Goal: Navigation & Orientation: Find specific page/section

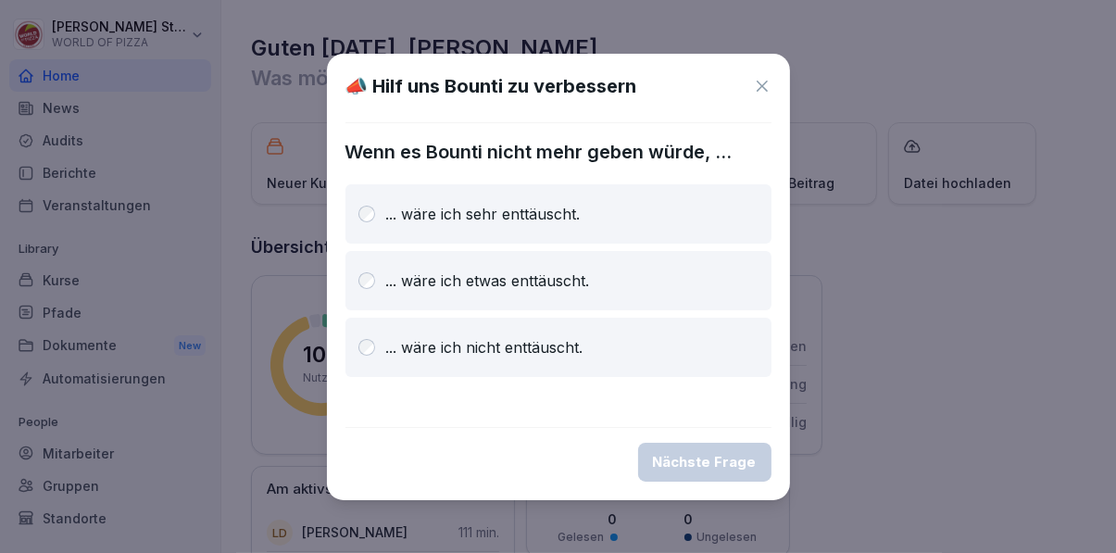
click at [762, 85] on icon at bounding box center [762, 86] width 11 height 11
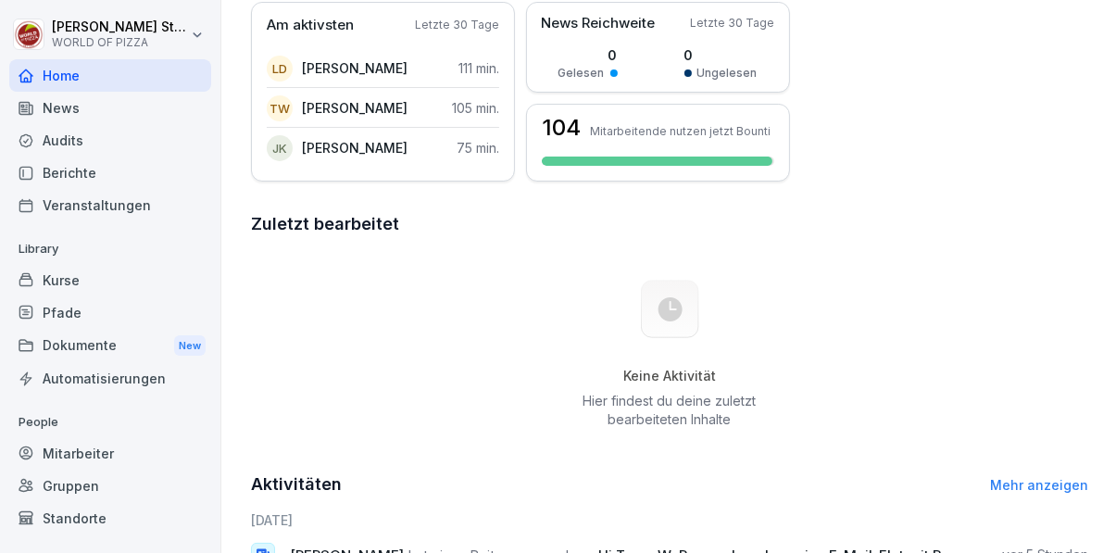
scroll to position [462, 0]
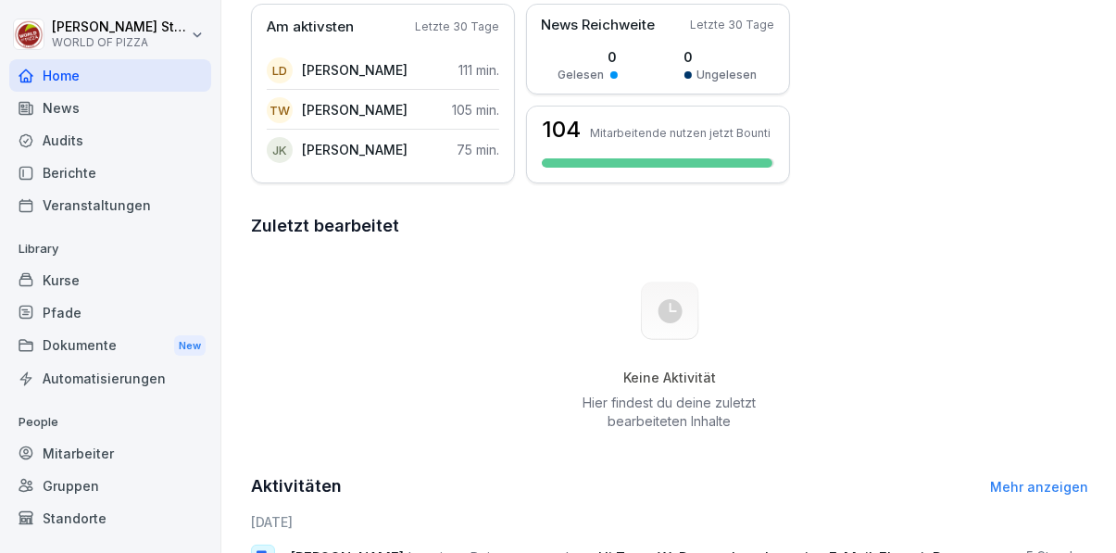
click at [104, 115] on div "News" at bounding box center [110, 108] width 202 height 32
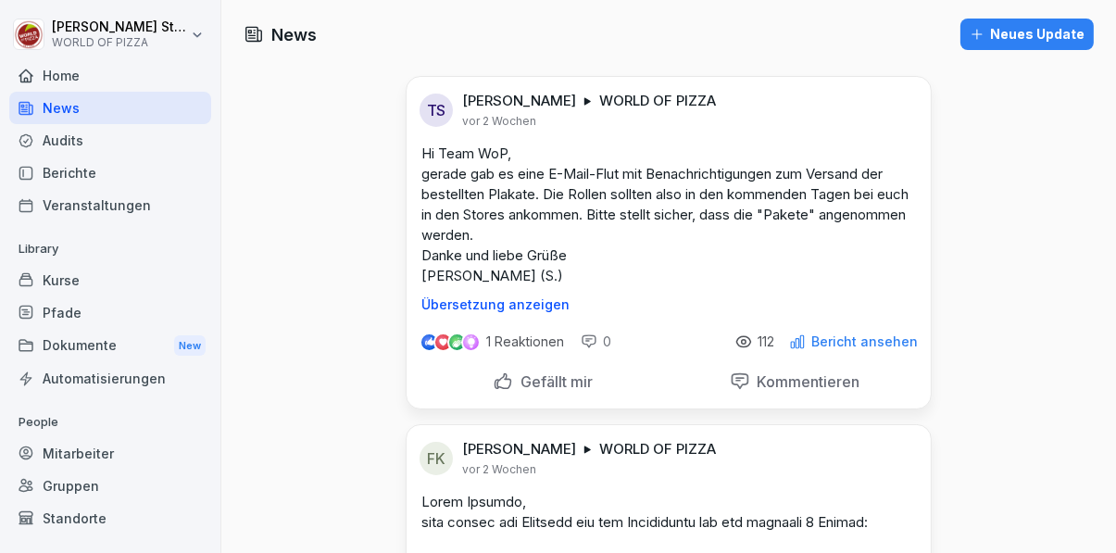
click at [90, 78] on div "Home" at bounding box center [110, 75] width 202 height 32
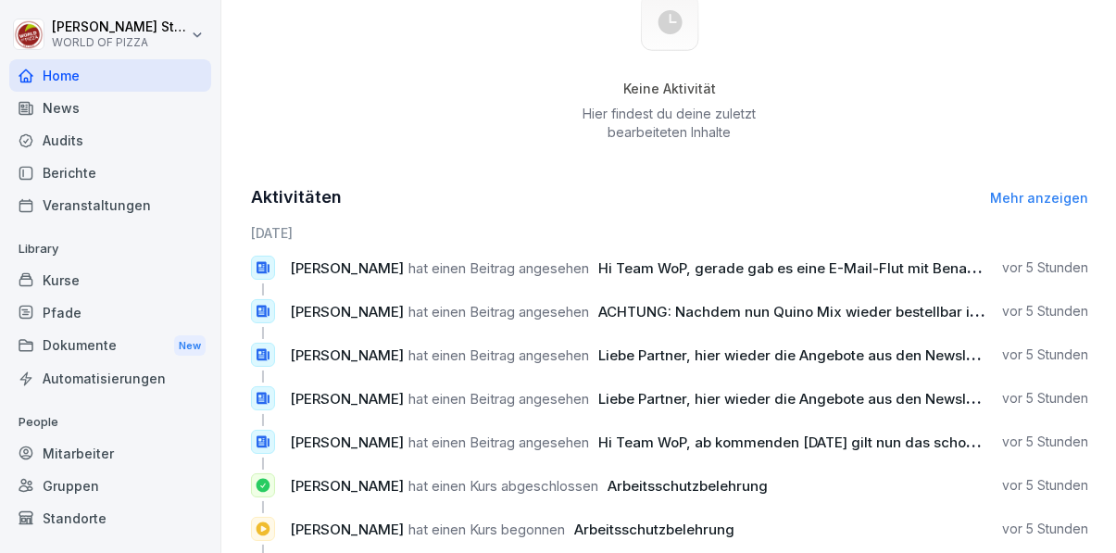
scroll to position [752, 0]
click at [890, 310] on span "ACHTUNG: Nachdem nun Quino Mix wieder bestellbar ist, haben wir im Webshop die …" at bounding box center [962, 311] width 728 height 18
click at [603, 313] on span "ACHTUNG: Nachdem nun Quino Mix wieder bestellbar ist, haben wir im Webshop die …" at bounding box center [962, 311] width 728 height 18
click at [96, 528] on div "Standorte" at bounding box center [110, 518] width 202 height 32
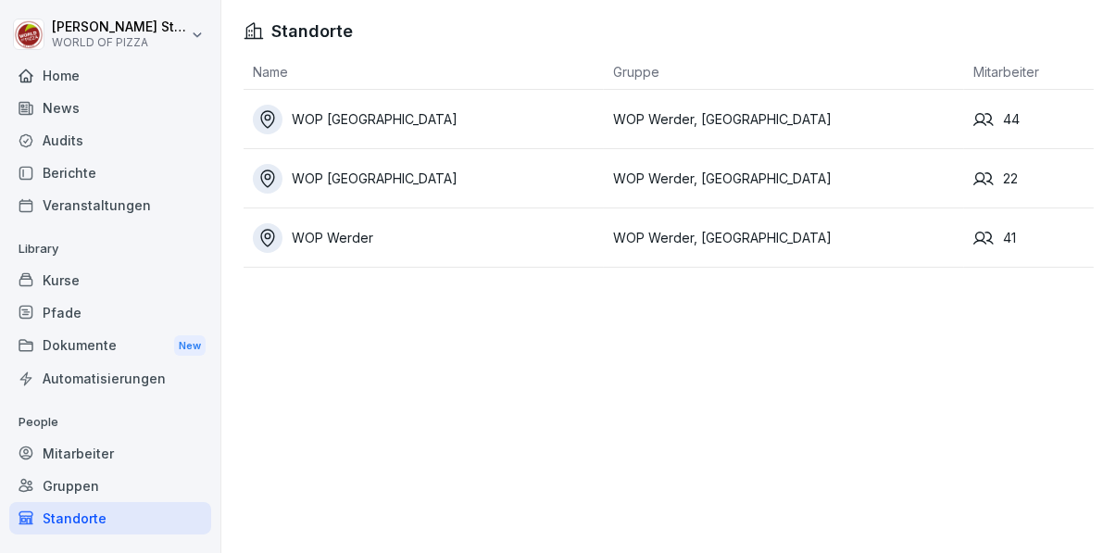
click at [556, 183] on div "WOP [GEOGRAPHIC_DATA]" at bounding box center [428, 179] width 351 height 30
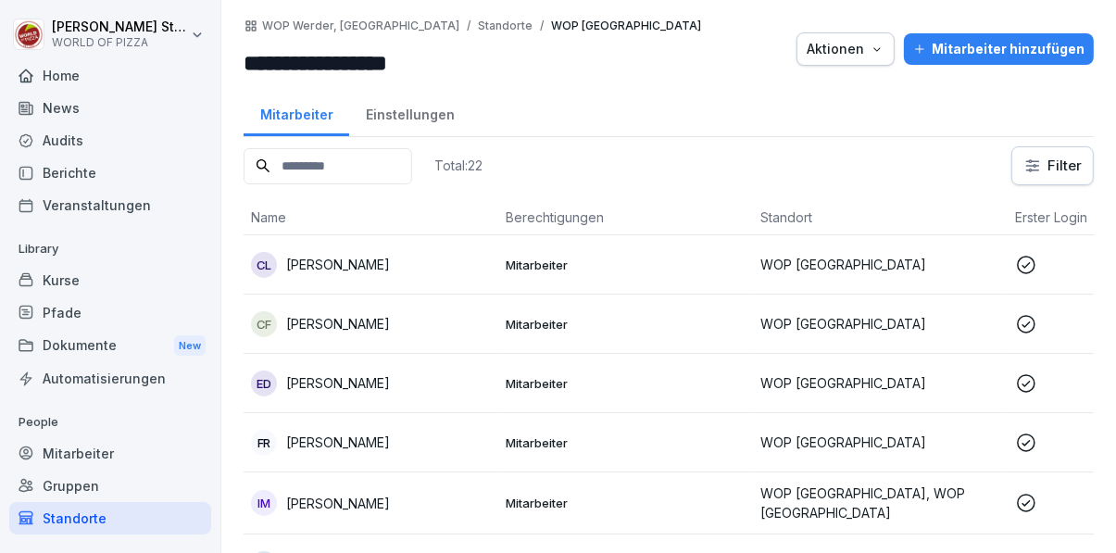
click at [654, 266] on p "Mitarbeiter" at bounding box center [626, 265] width 240 height 17
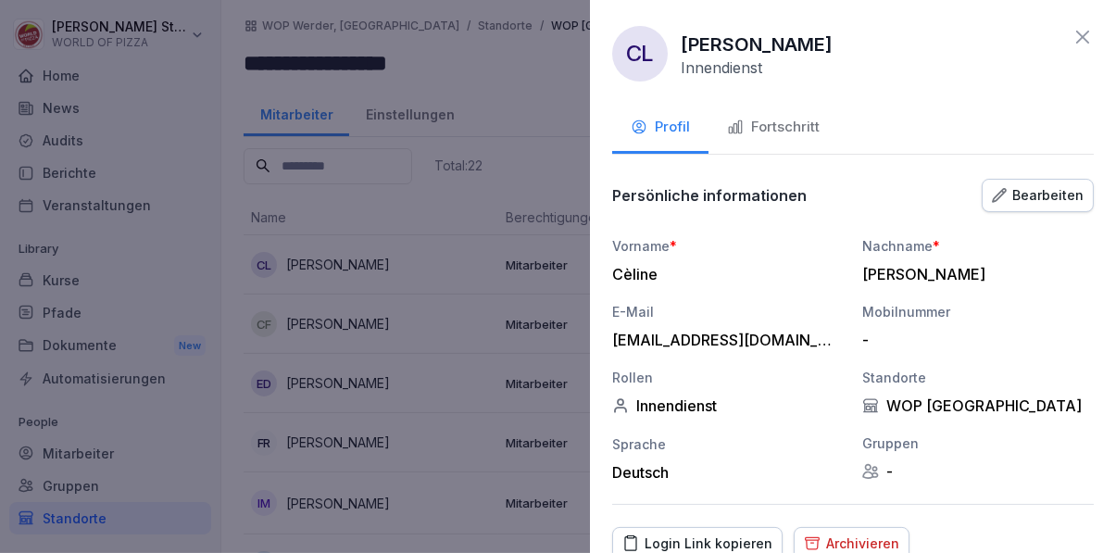
click at [786, 120] on div "Fortschritt" at bounding box center [773, 127] width 93 height 21
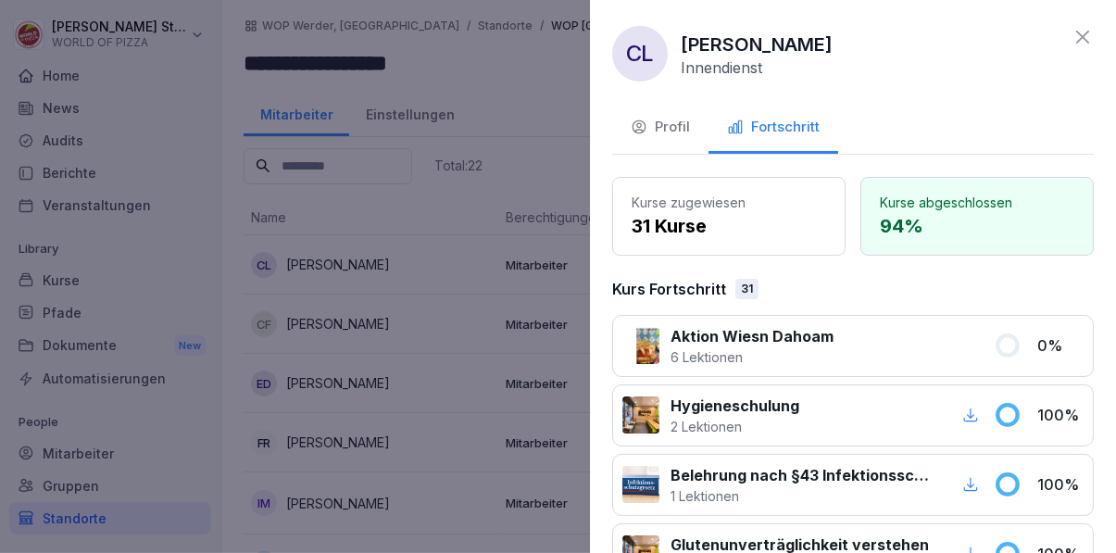
click at [535, 96] on div at bounding box center [558, 276] width 1116 height 553
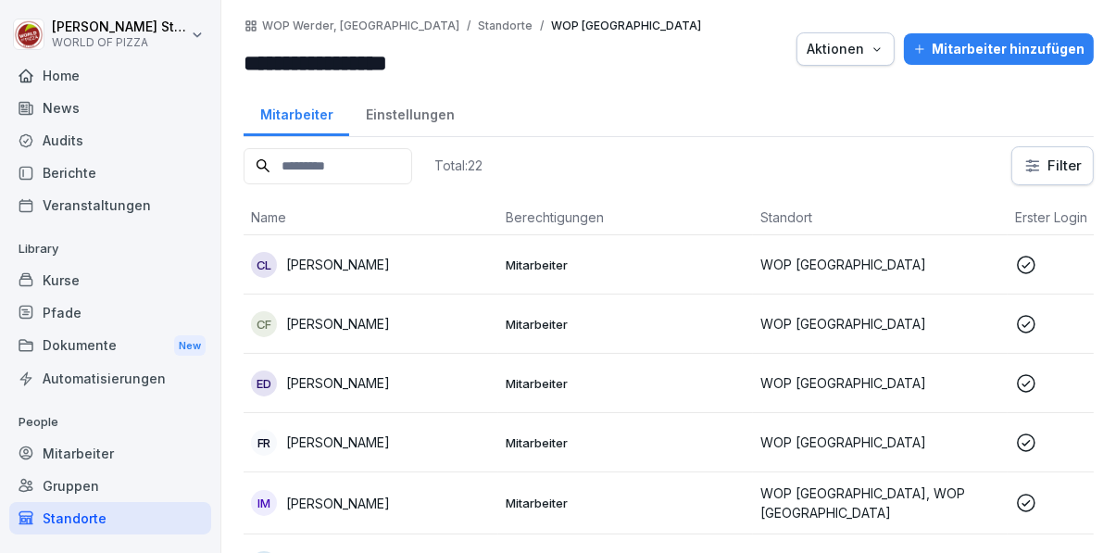
click at [573, 320] on p "Mitarbeiter" at bounding box center [626, 324] width 240 height 17
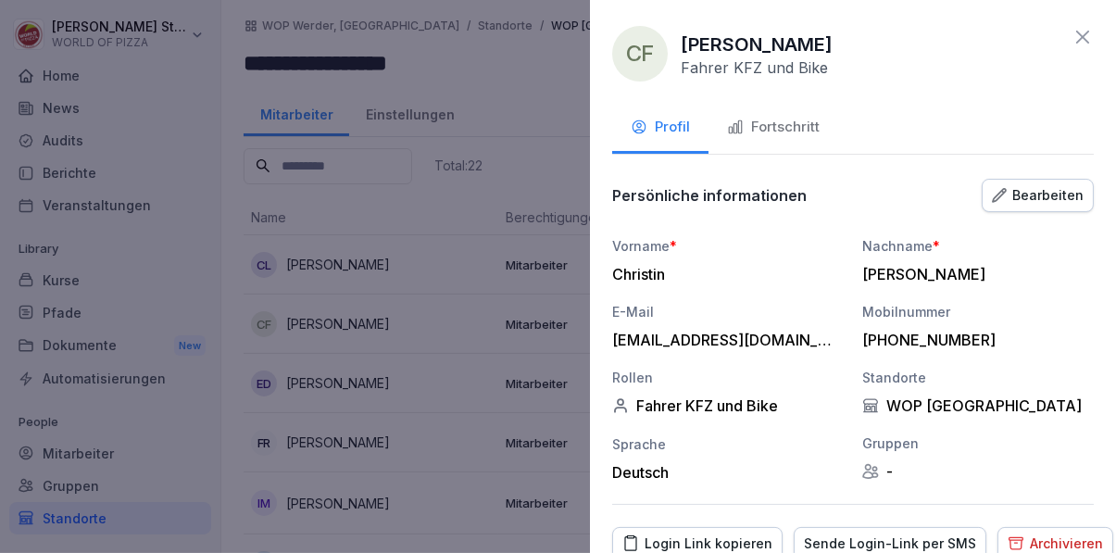
click at [794, 120] on div "Fortschritt" at bounding box center [773, 127] width 93 height 21
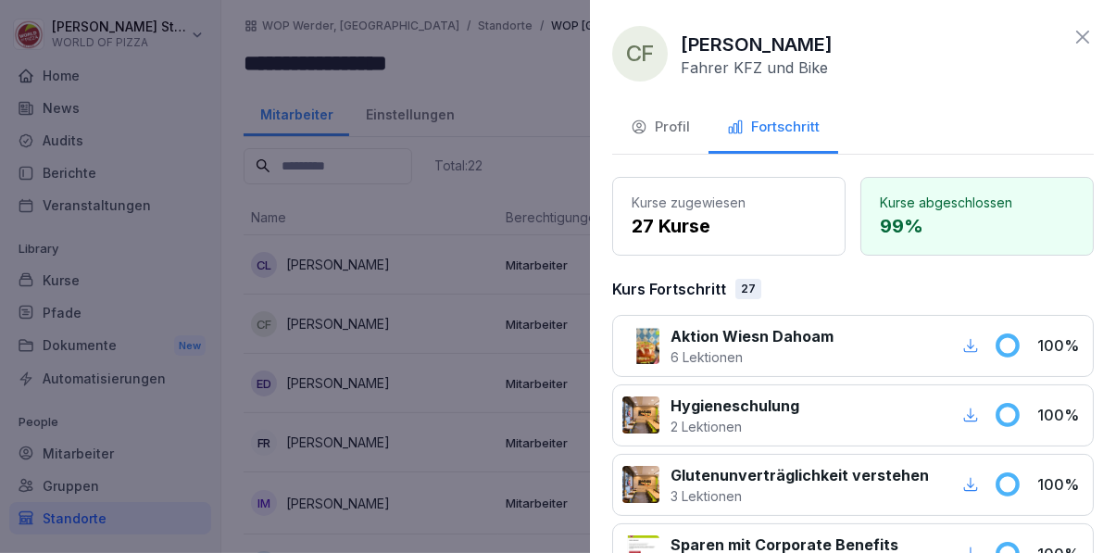
click at [547, 94] on div at bounding box center [558, 276] width 1116 height 553
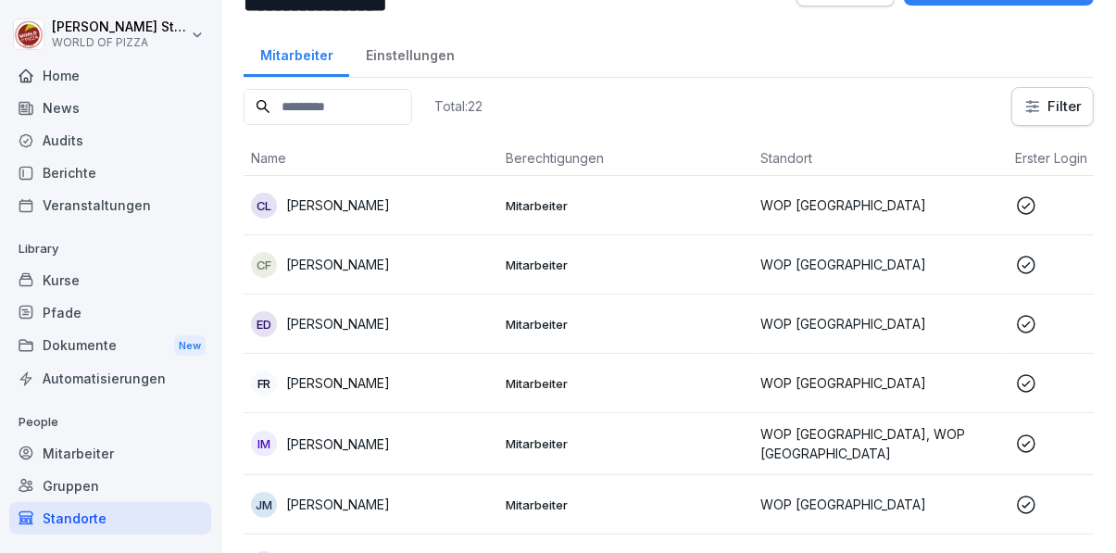
scroll to position [133, 0]
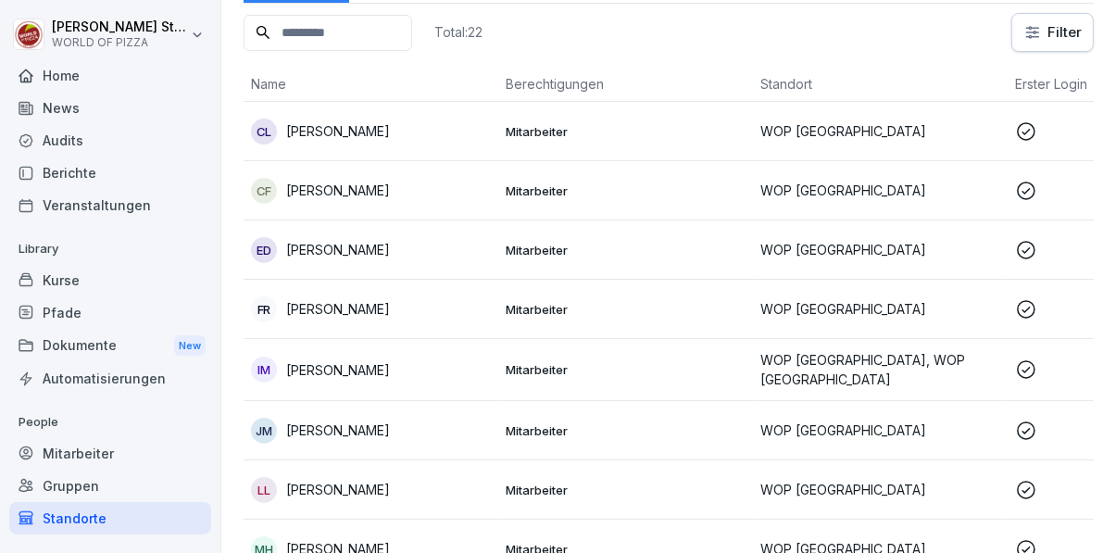
click at [646, 243] on p "Mitarbeiter" at bounding box center [626, 250] width 240 height 17
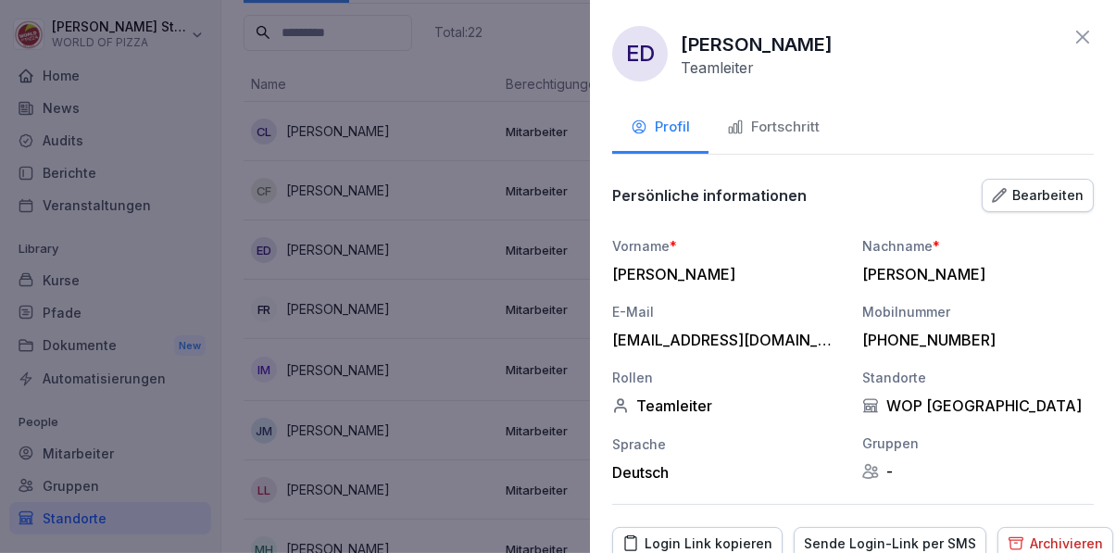
click at [787, 128] on div "Fortschritt" at bounding box center [773, 127] width 93 height 21
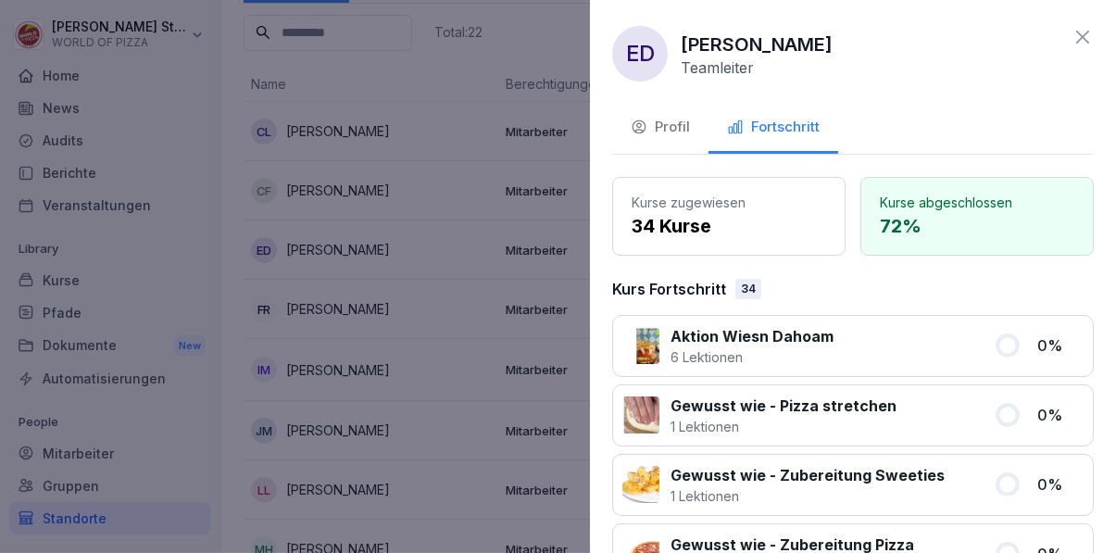
click at [555, 44] on div at bounding box center [558, 276] width 1116 height 553
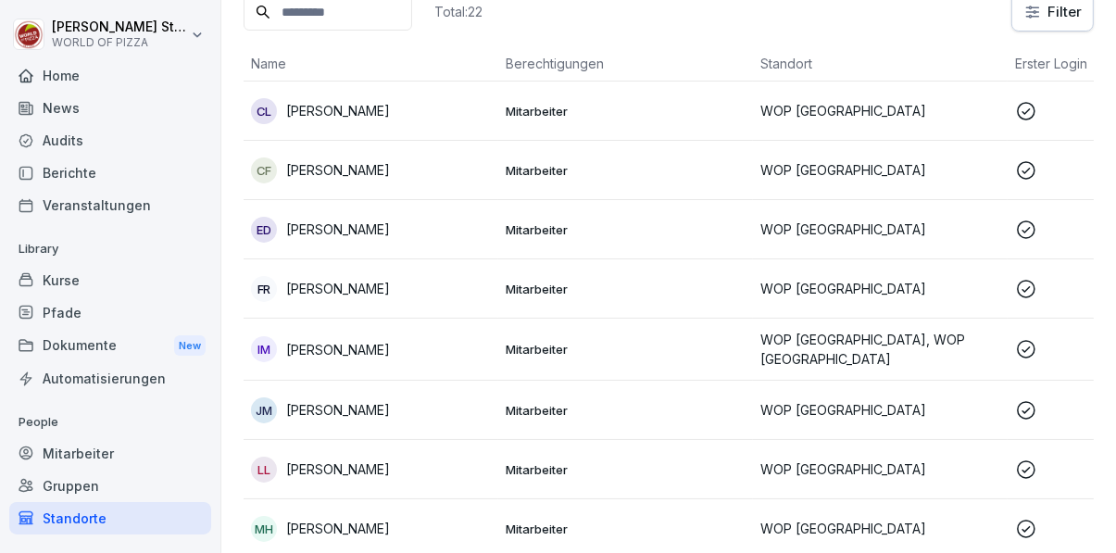
scroll to position [218, 0]
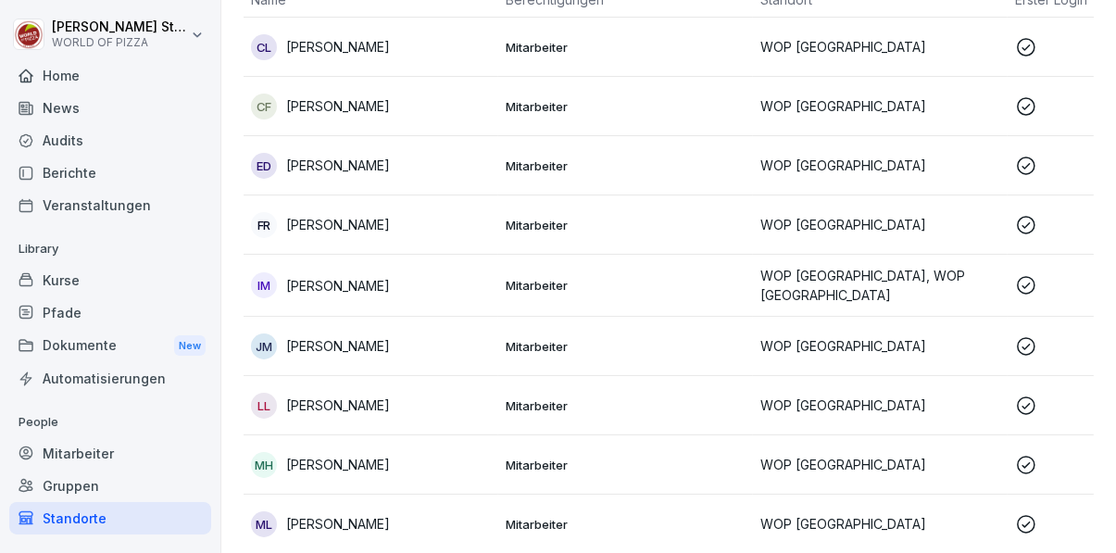
click at [600, 221] on p "Mitarbeiter" at bounding box center [626, 225] width 240 height 17
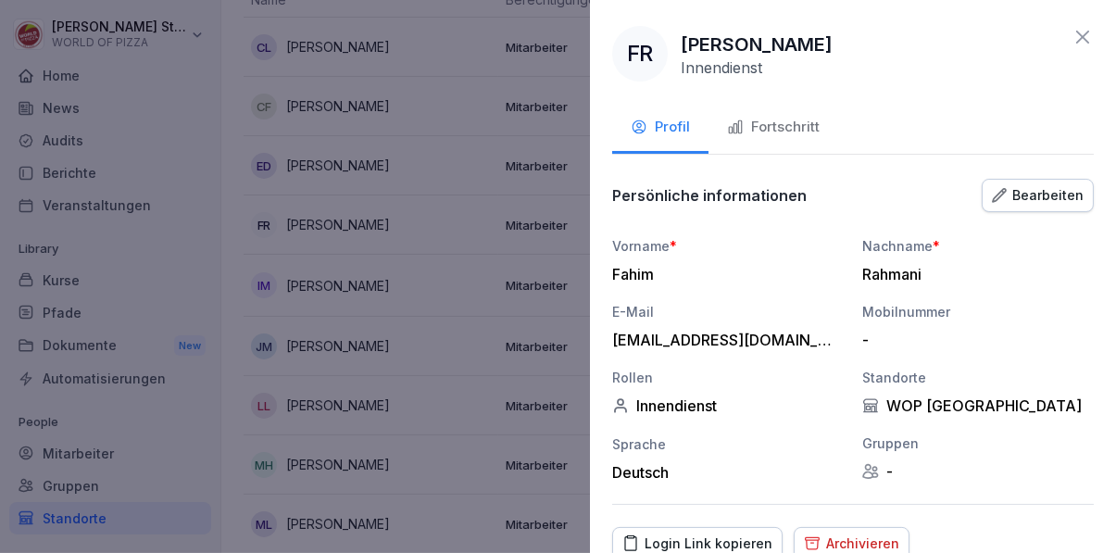
click at [793, 131] on div "Fortschritt" at bounding box center [773, 127] width 93 height 21
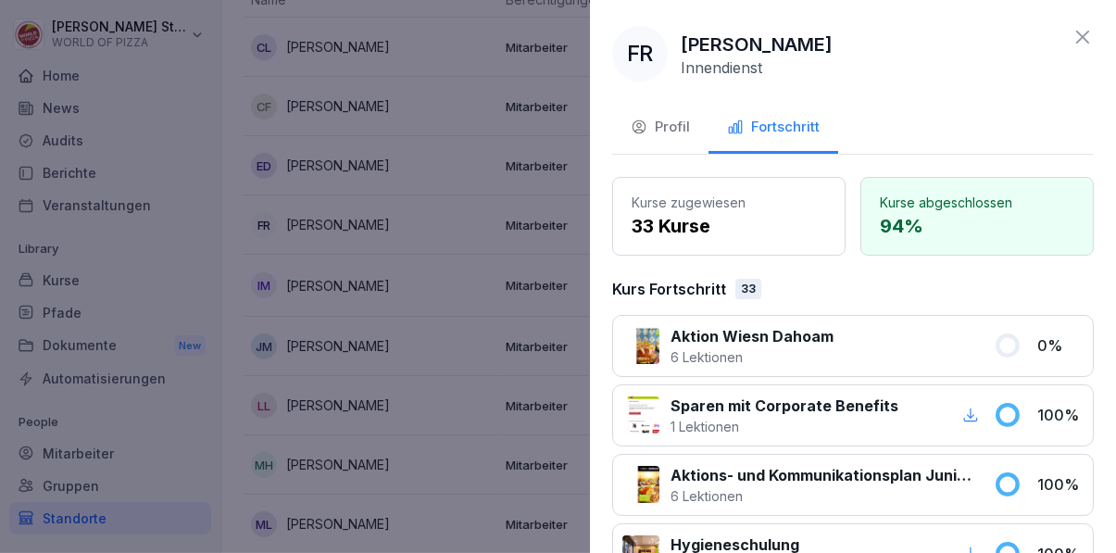
click at [463, 287] on div at bounding box center [558, 276] width 1116 height 553
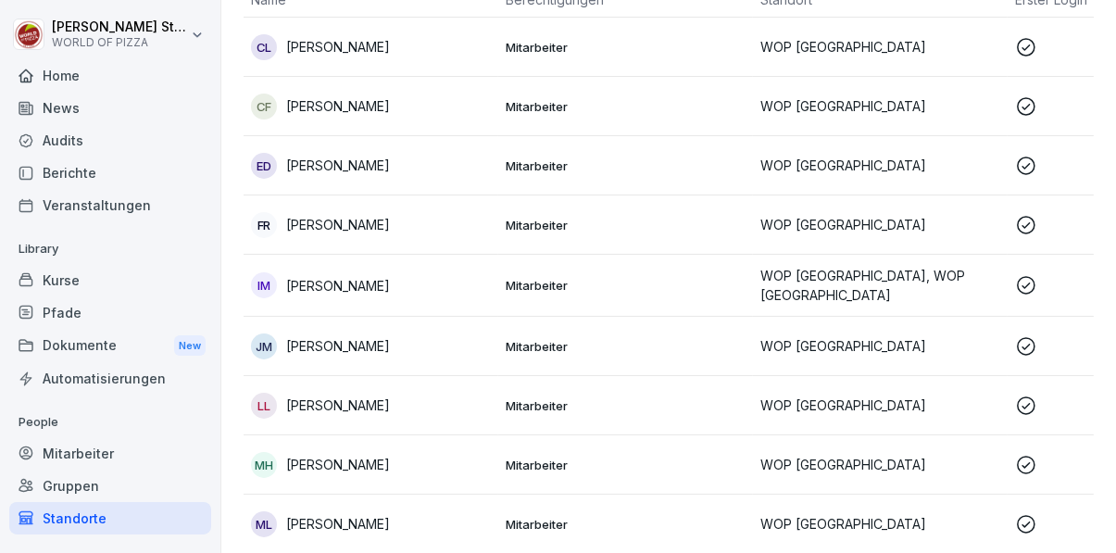
click at [521, 344] on p "Mitarbeiter" at bounding box center [626, 346] width 240 height 17
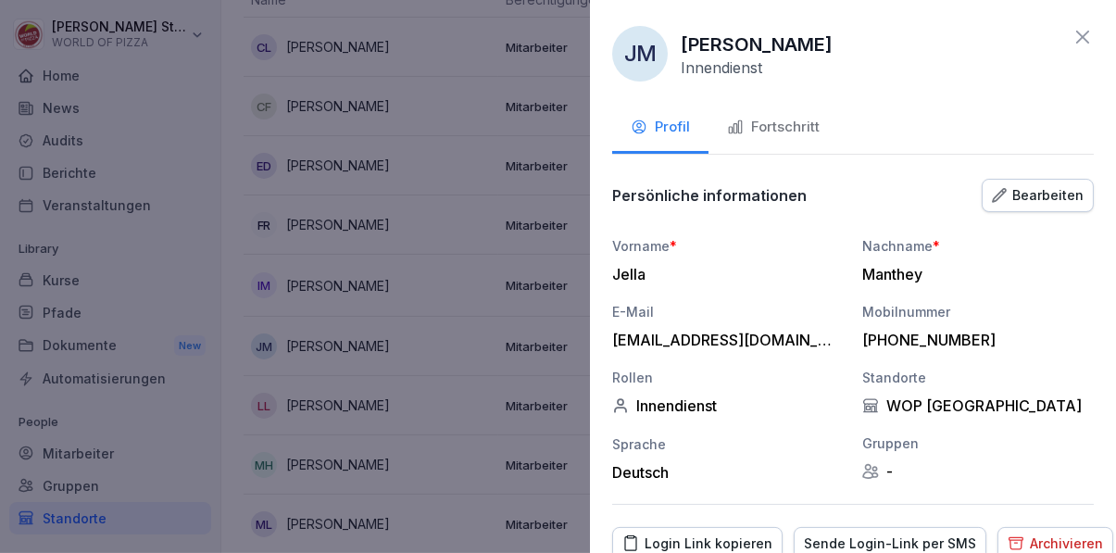
click at [805, 122] on div "Fortschritt" at bounding box center [773, 127] width 93 height 21
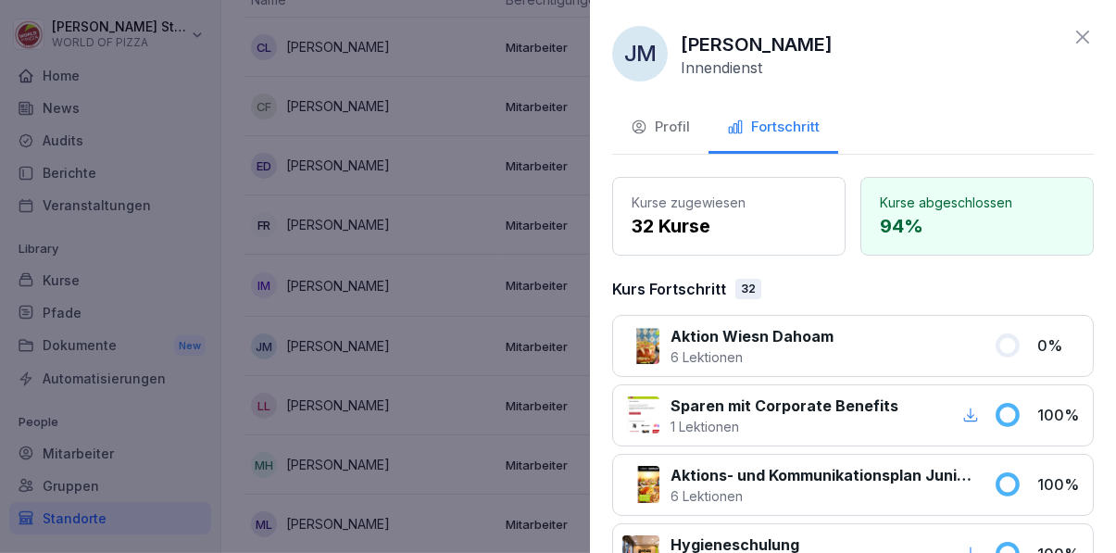
click at [466, 380] on div at bounding box center [558, 276] width 1116 height 553
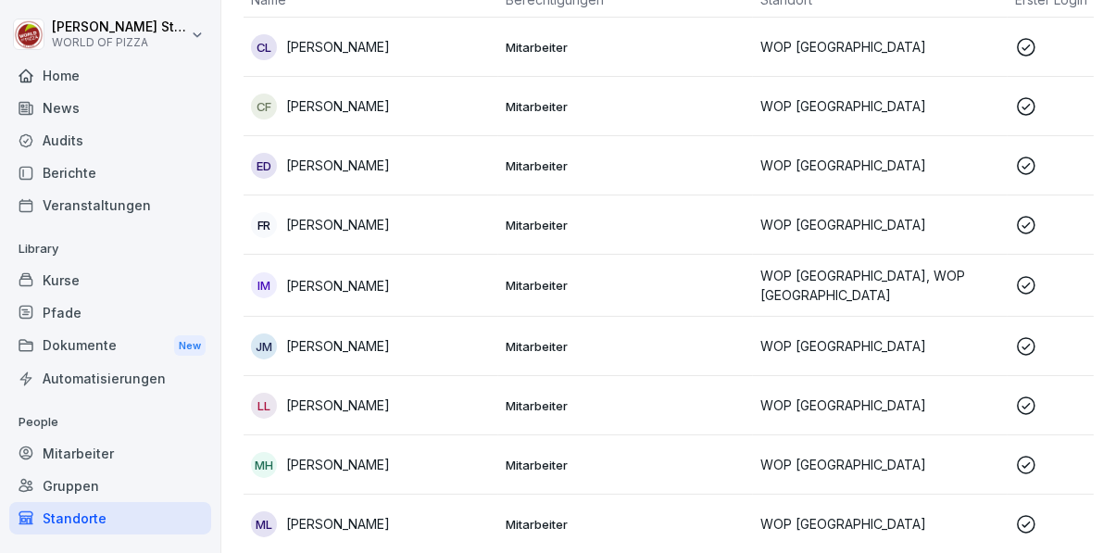
click at [480, 403] on div "LL [PERSON_NAME]" at bounding box center [371, 406] width 240 height 26
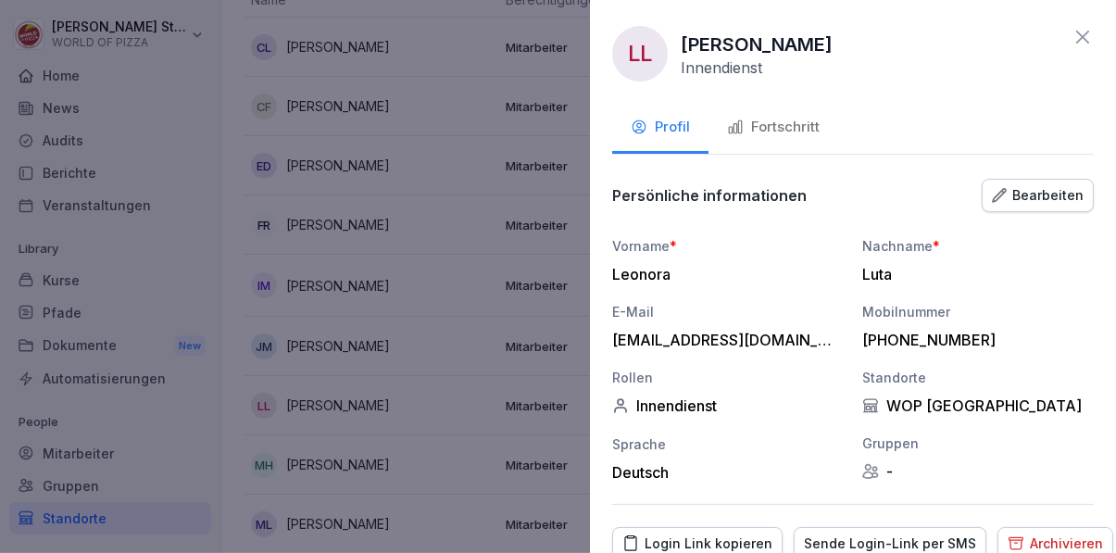
click at [778, 130] on div "Fortschritt" at bounding box center [773, 127] width 93 height 21
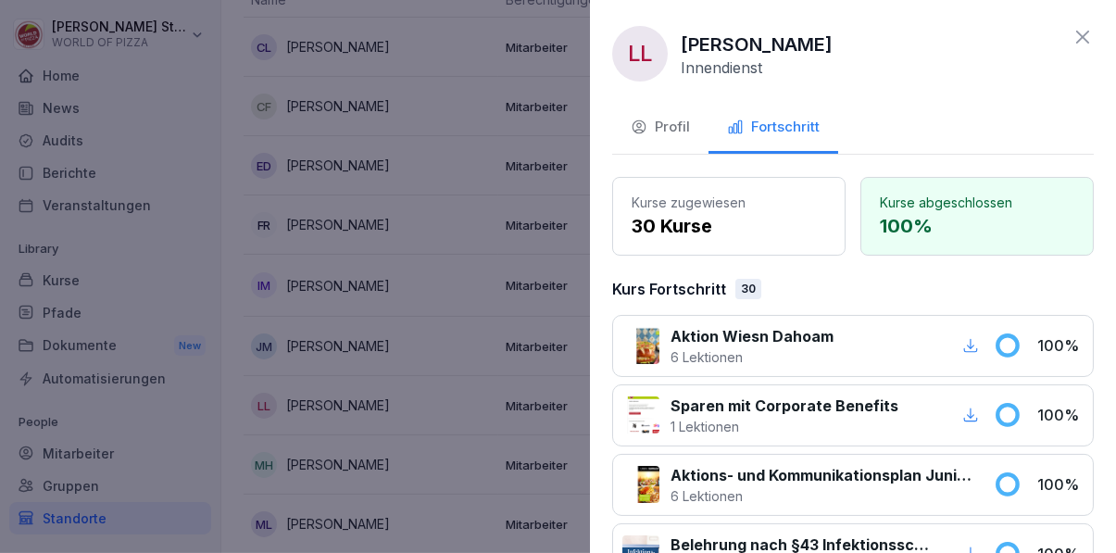
click at [494, 445] on div at bounding box center [558, 276] width 1116 height 553
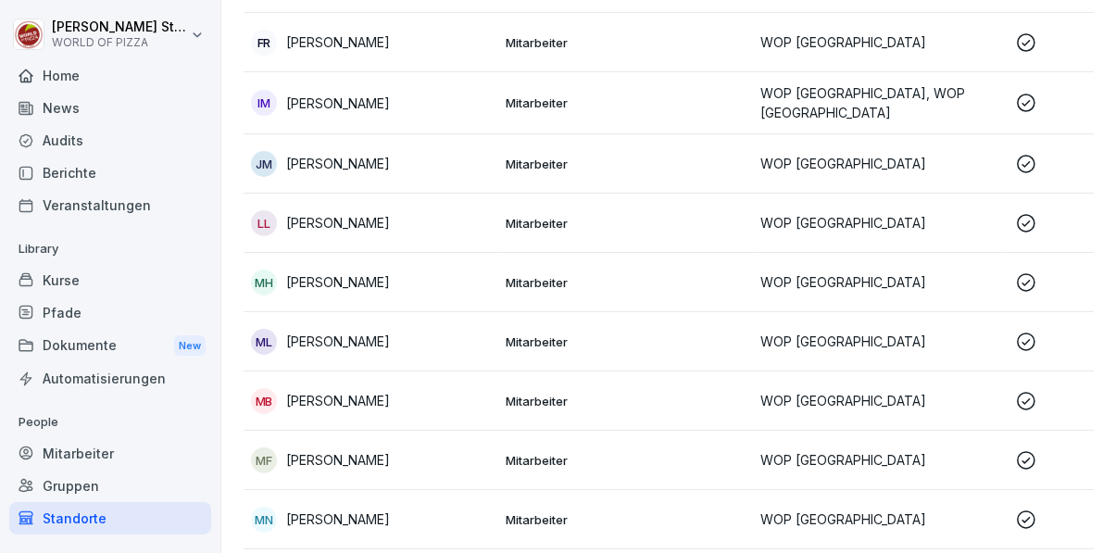
scroll to position [419, 0]
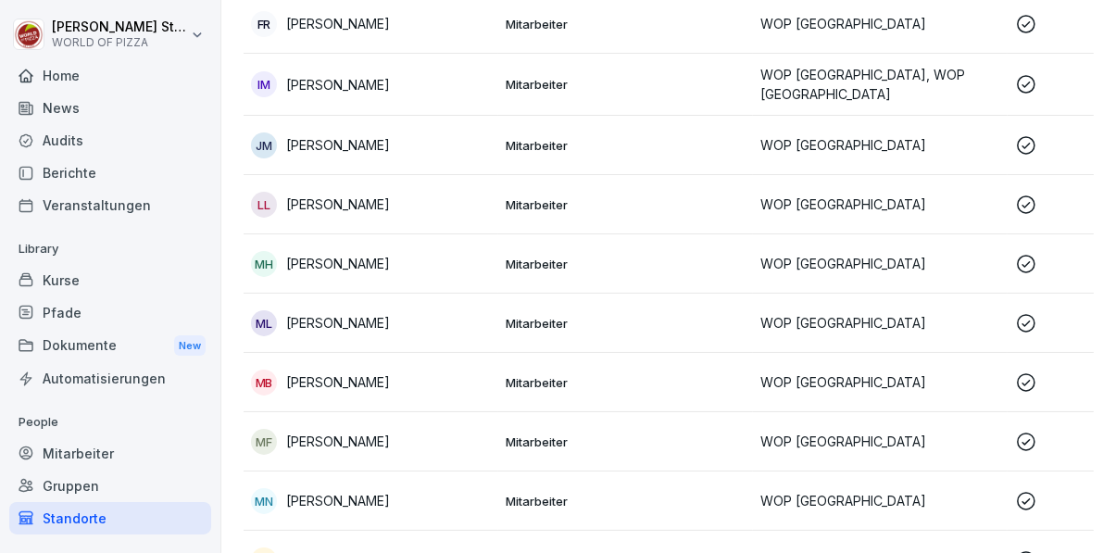
click at [559, 260] on p "Mitarbeiter" at bounding box center [626, 264] width 240 height 17
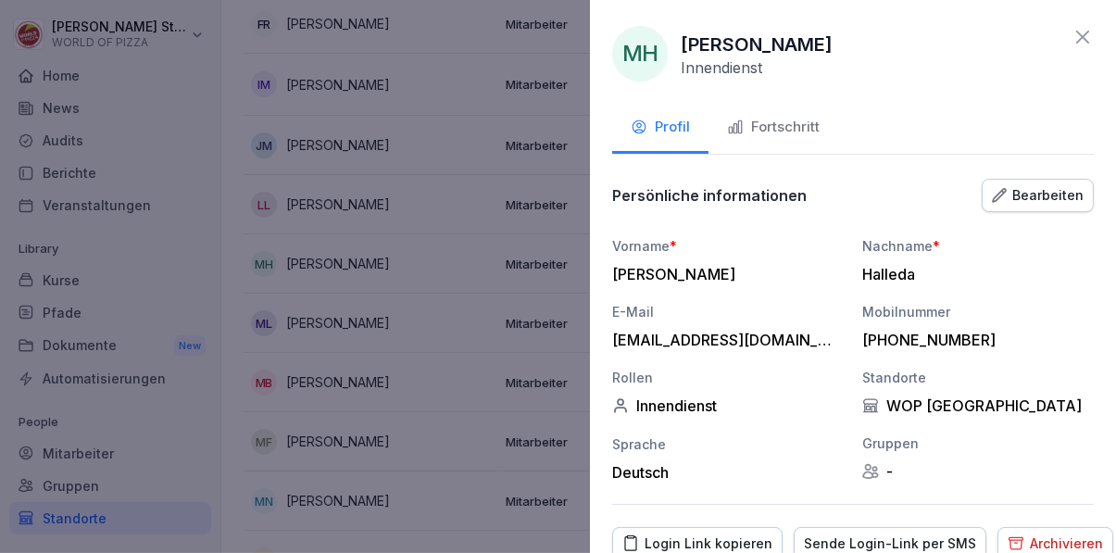
click at [798, 121] on div "Fortschritt" at bounding box center [773, 127] width 93 height 21
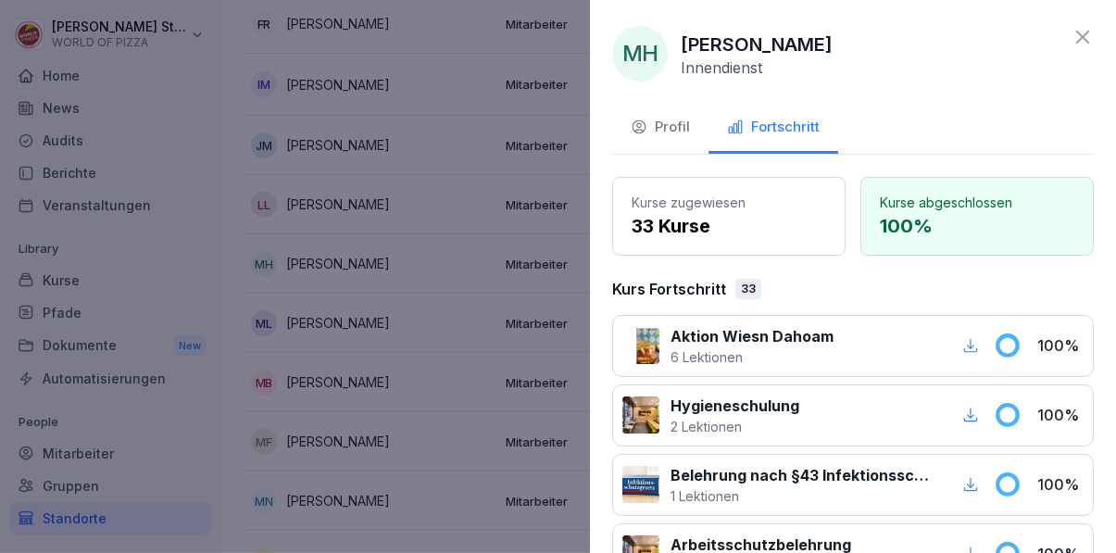
click at [497, 400] on div at bounding box center [558, 276] width 1116 height 553
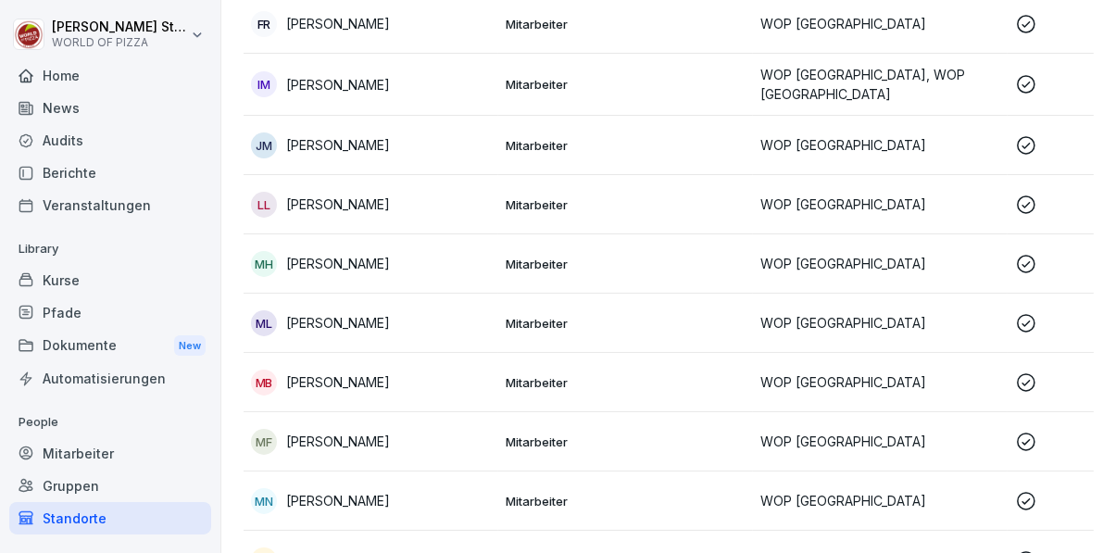
click at [520, 321] on p "Mitarbeiter" at bounding box center [626, 323] width 240 height 17
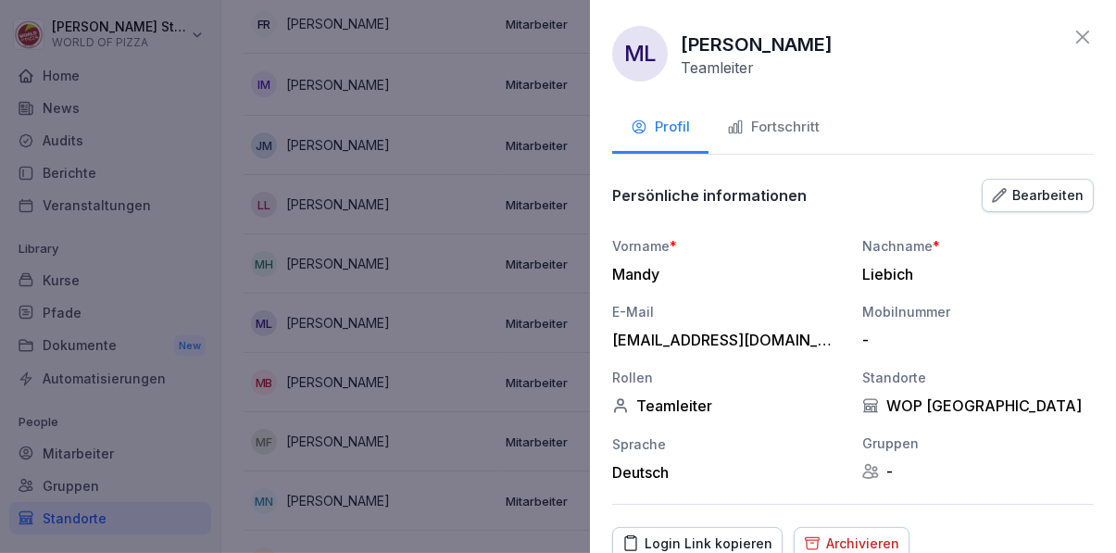
click at [797, 122] on div "Fortschritt" at bounding box center [773, 127] width 93 height 21
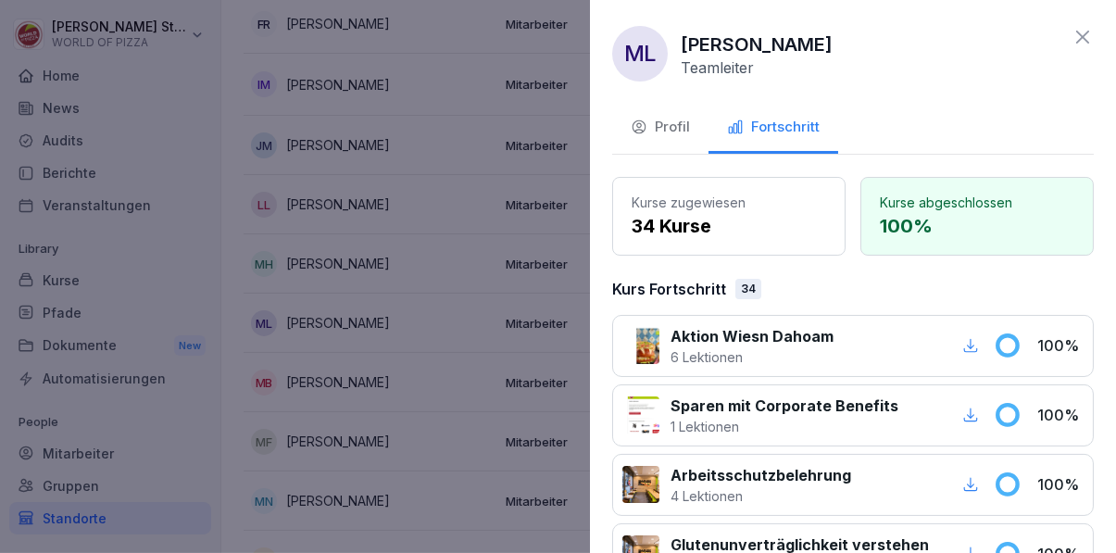
click at [518, 411] on div at bounding box center [558, 276] width 1116 height 553
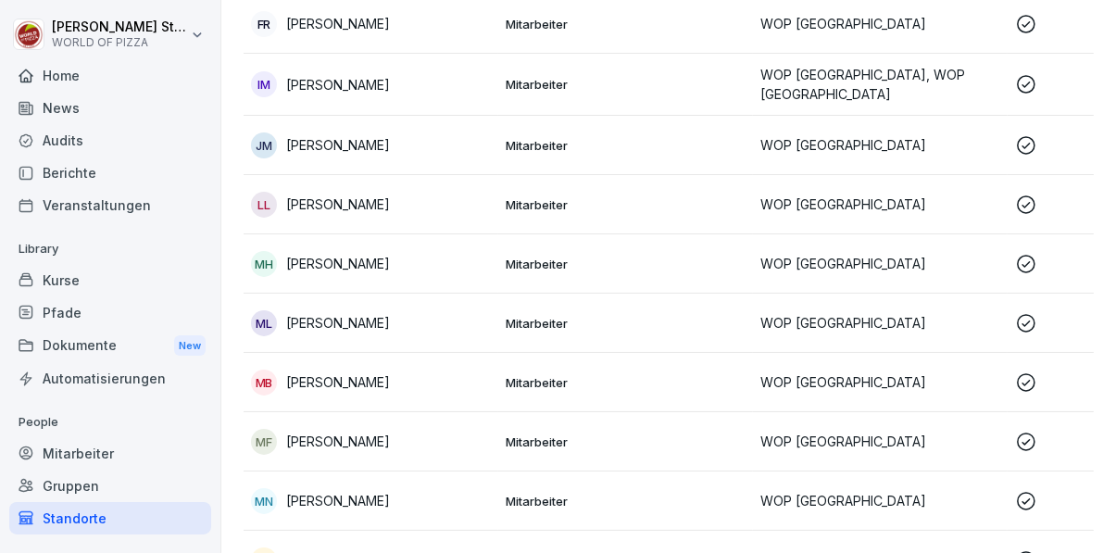
click at [511, 381] on p "Mitarbeiter" at bounding box center [626, 382] width 240 height 17
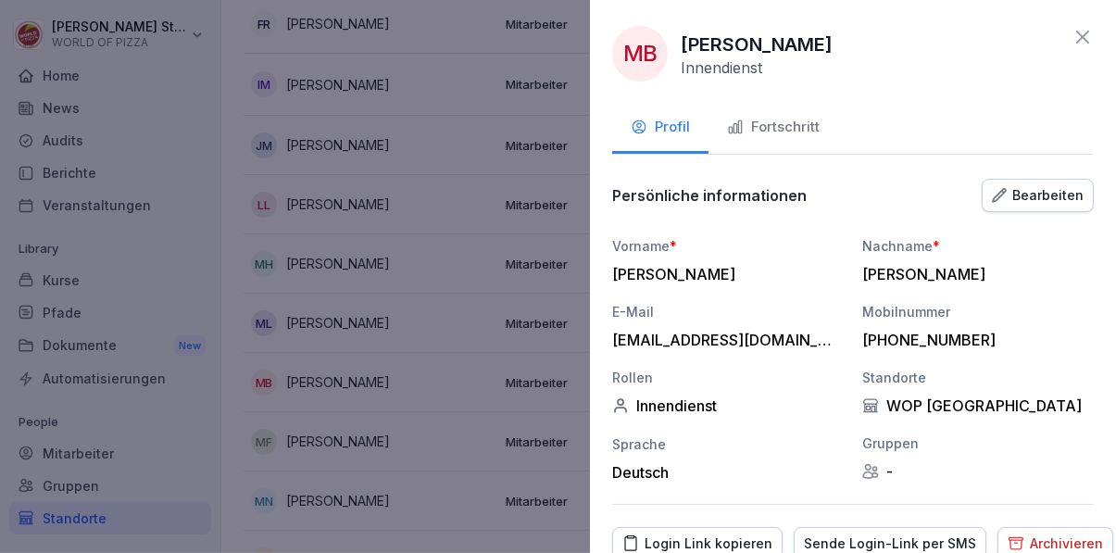
click at [805, 131] on div "Fortschritt" at bounding box center [773, 127] width 93 height 21
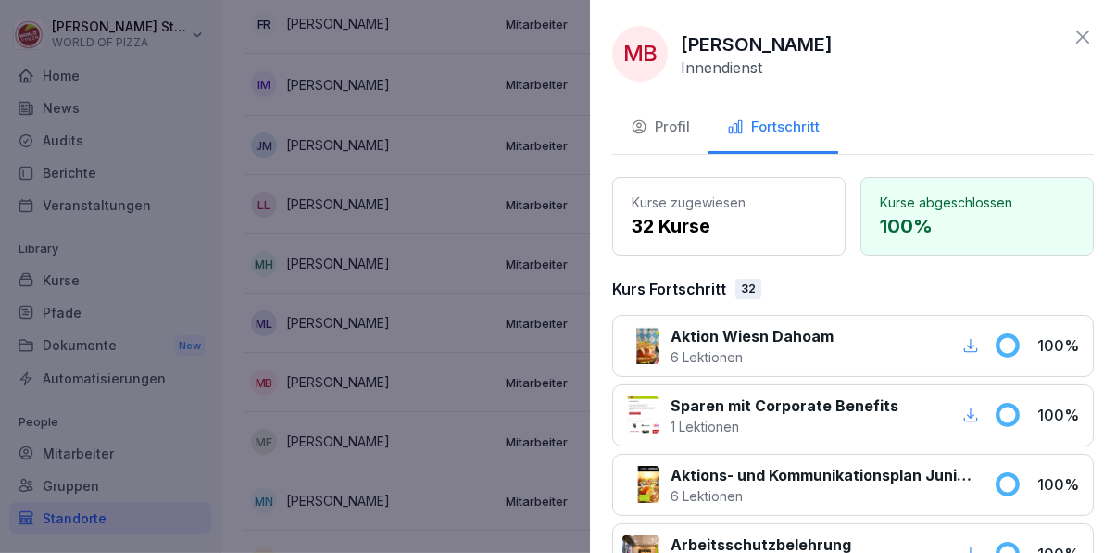
click at [494, 415] on div at bounding box center [558, 276] width 1116 height 553
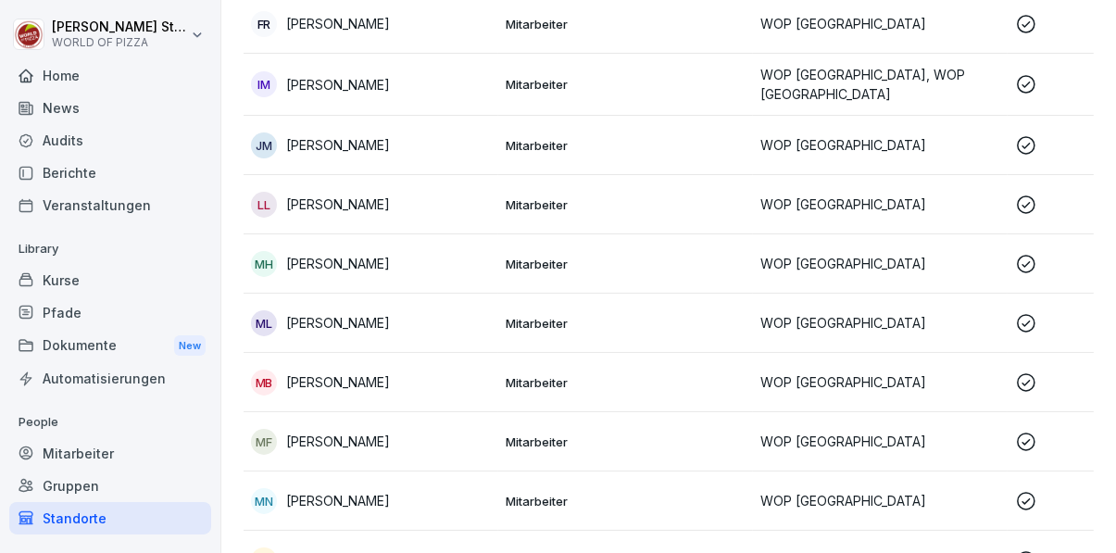
click at [489, 444] on div "MF [PERSON_NAME]" at bounding box center [371, 442] width 240 height 26
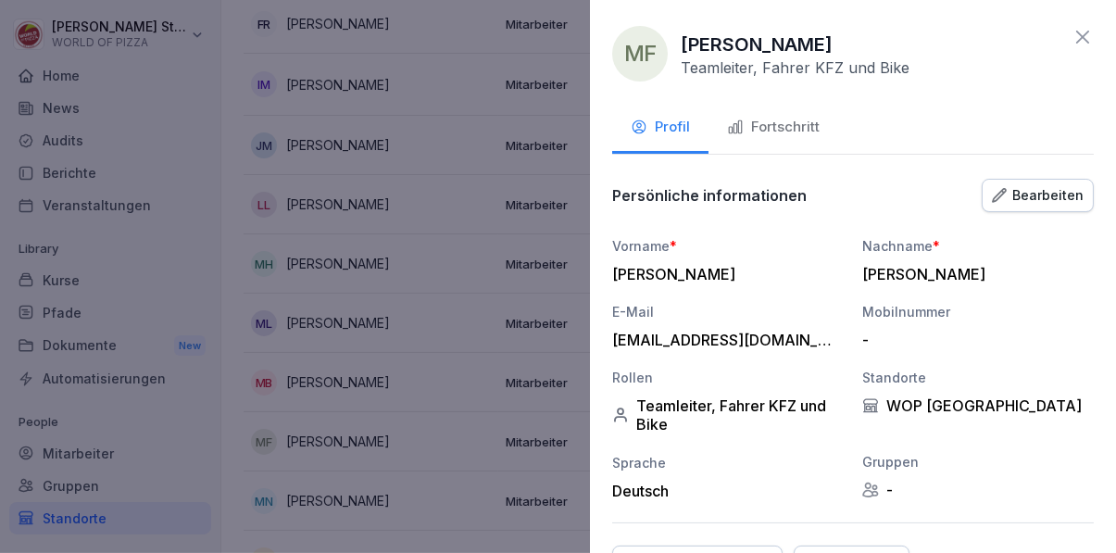
click at [805, 132] on div "Fortschritt" at bounding box center [773, 127] width 93 height 21
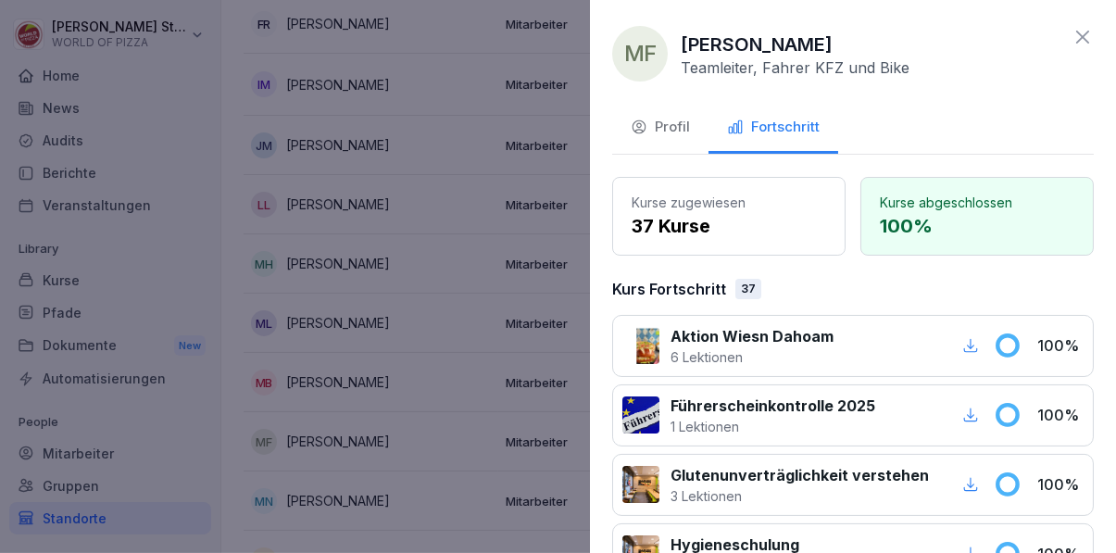
click at [496, 435] on div at bounding box center [558, 276] width 1116 height 553
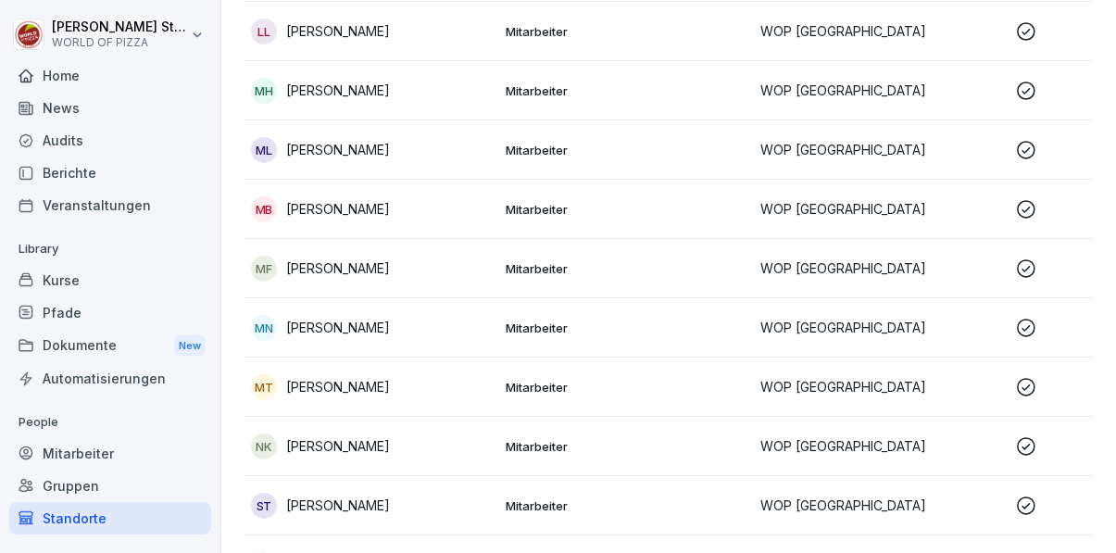
scroll to position [641, 0]
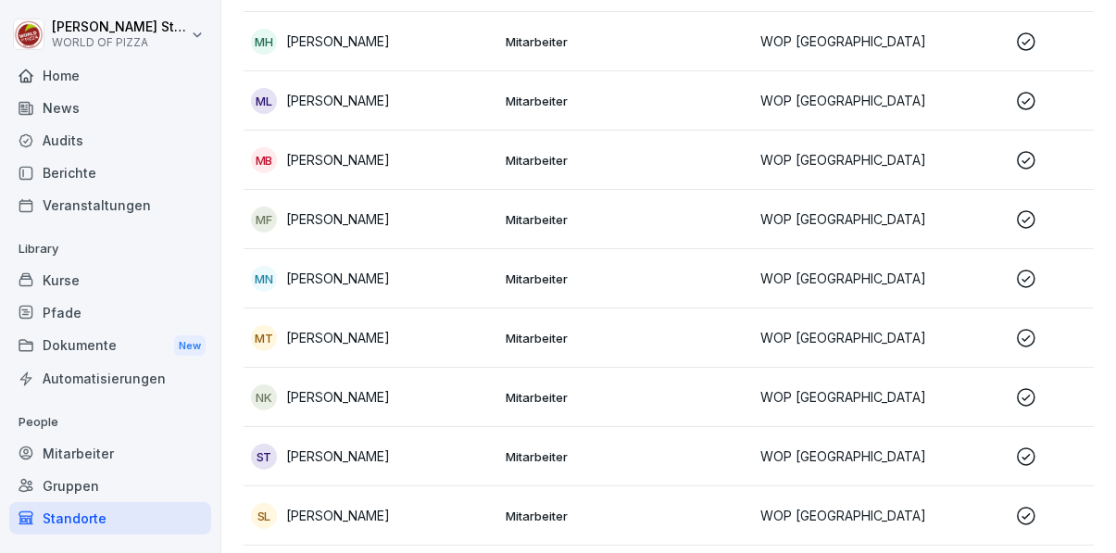
click at [528, 280] on p "Mitarbeiter" at bounding box center [626, 279] width 240 height 17
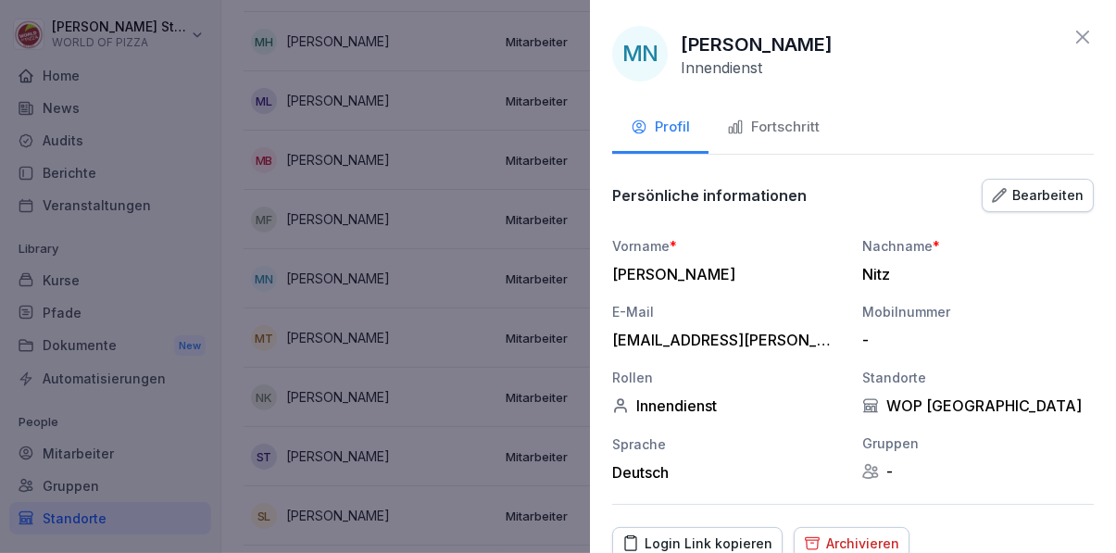
click at [791, 123] on div "Fortschritt" at bounding box center [773, 127] width 93 height 21
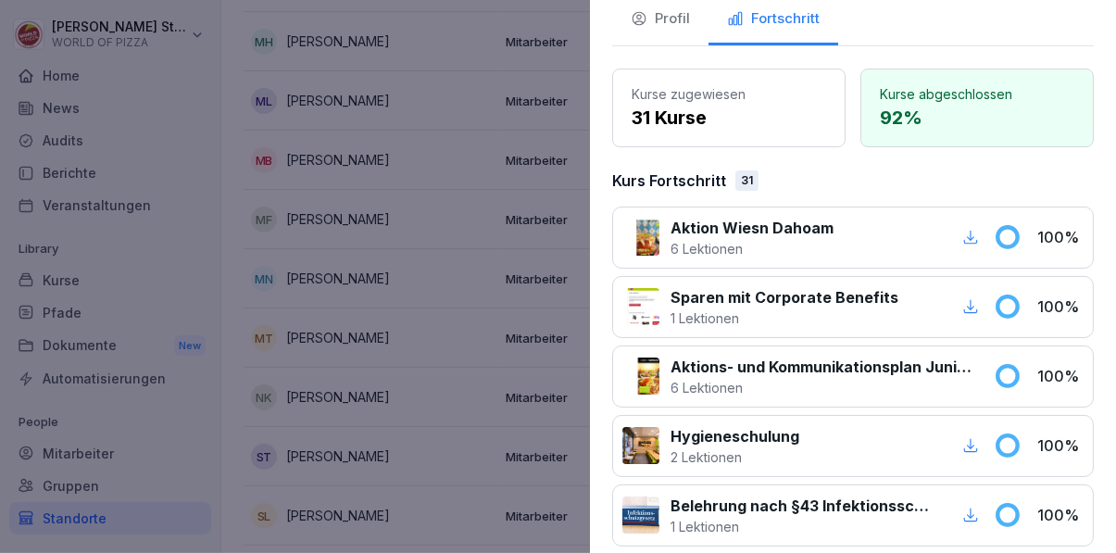
scroll to position [0, 0]
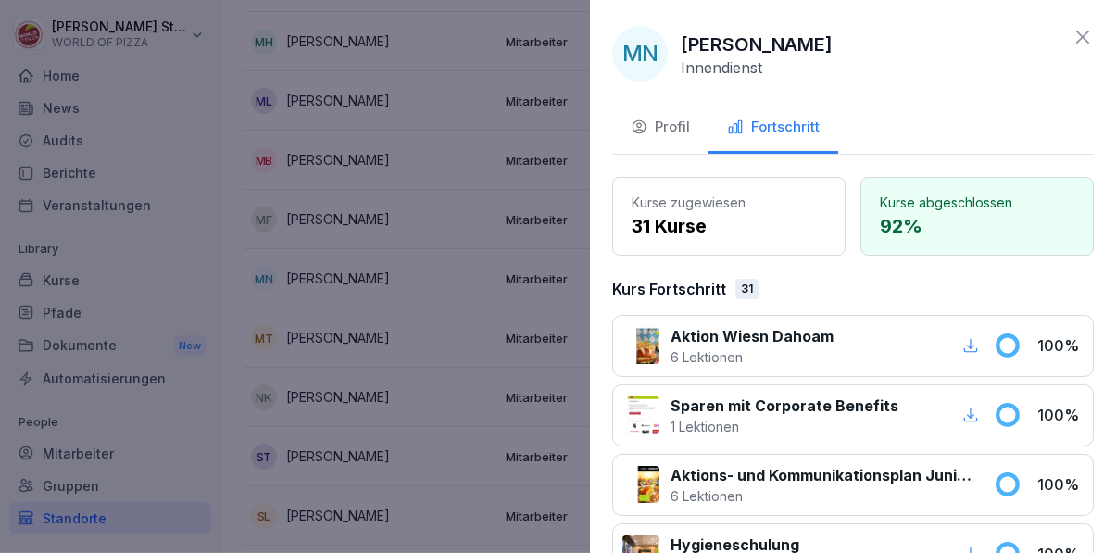
click at [477, 421] on div at bounding box center [558, 276] width 1116 height 553
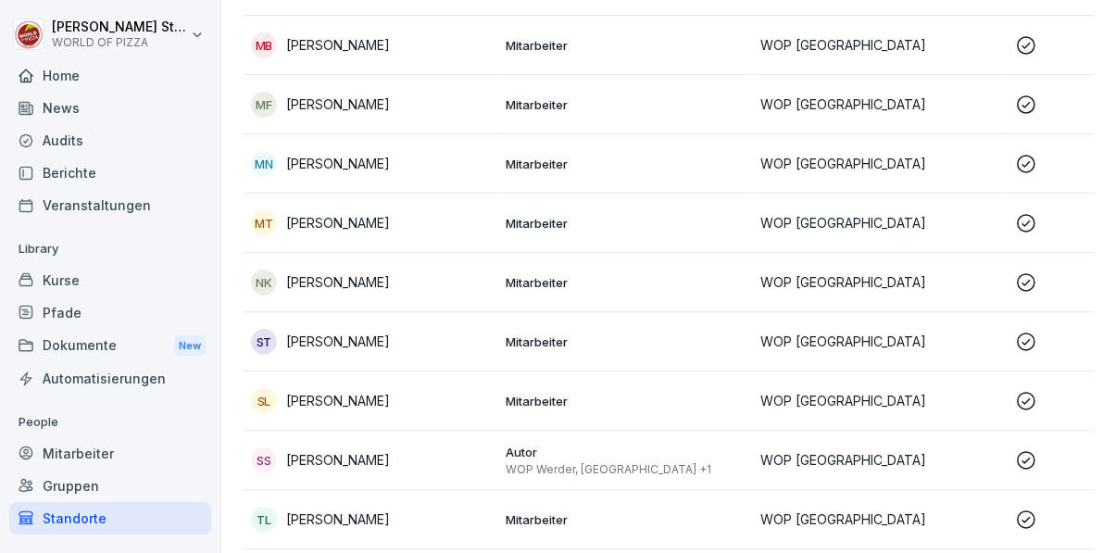
scroll to position [757, 0]
click at [500, 225] on td "Mitarbeiter" at bounding box center [625, 222] width 255 height 59
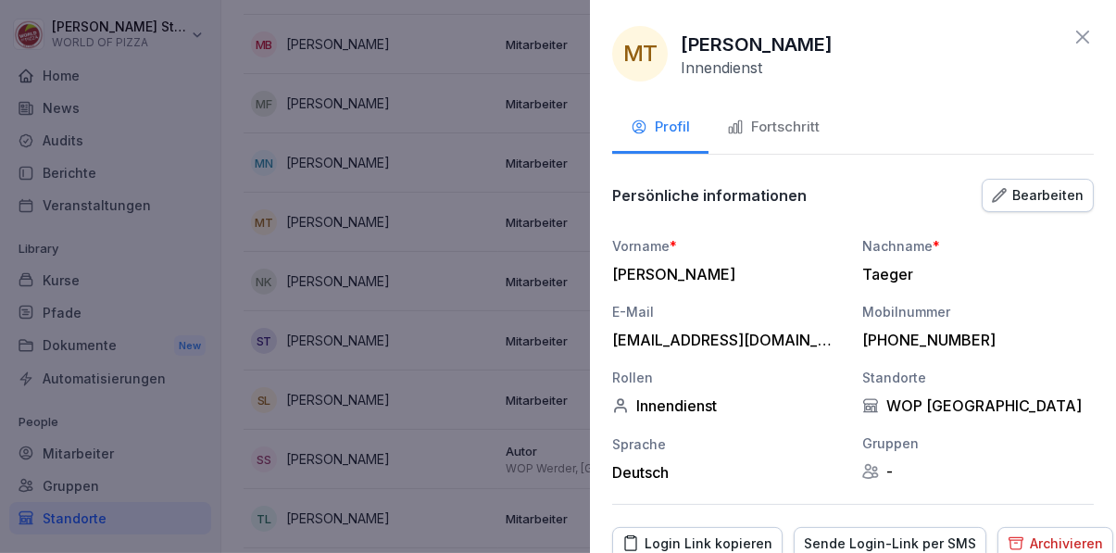
click at [781, 117] on div "Fortschritt" at bounding box center [773, 127] width 93 height 21
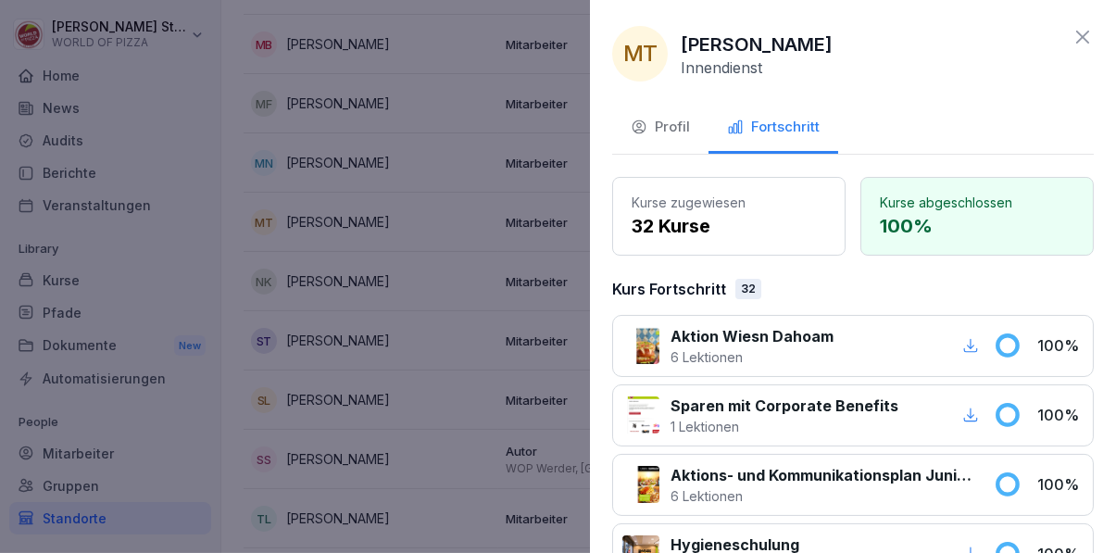
click at [448, 400] on div at bounding box center [558, 276] width 1116 height 553
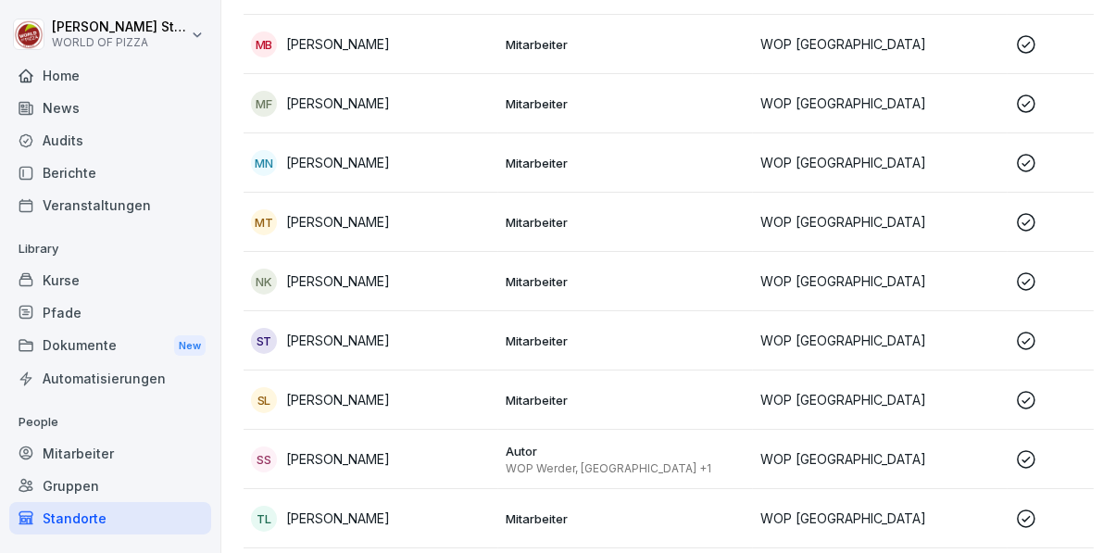
click at [492, 279] on td "NK [PERSON_NAME]" at bounding box center [371, 281] width 255 height 59
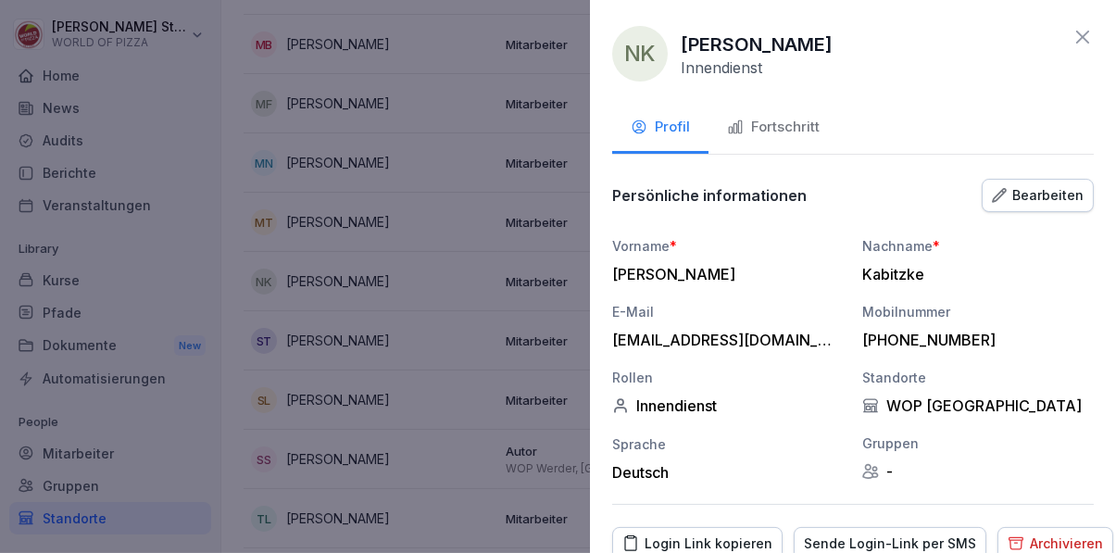
click at [787, 126] on div "Fortschritt" at bounding box center [773, 127] width 93 height 21
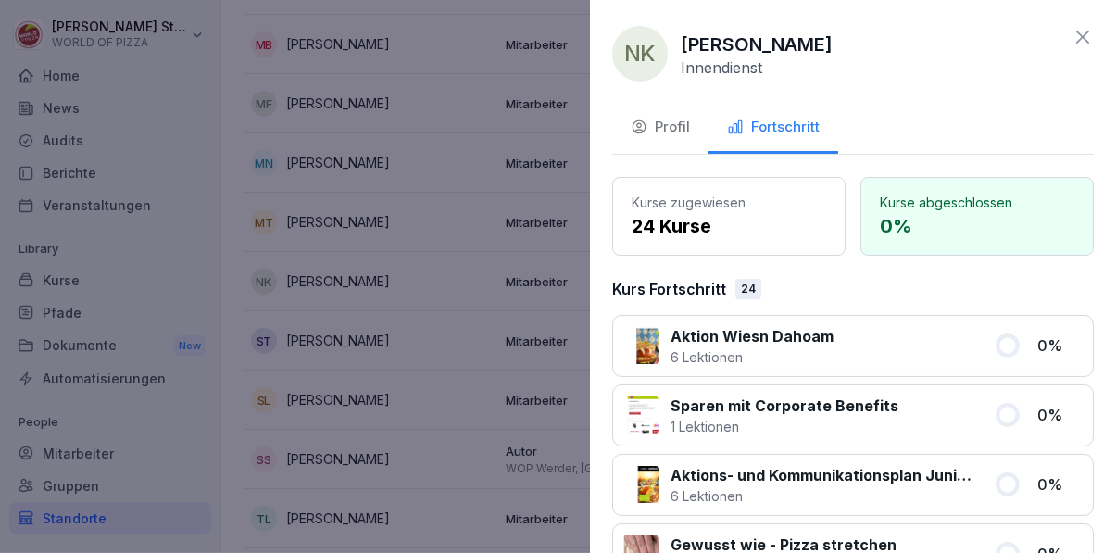
click at [485, 337] on div at bounding box center [558, 276] width 1116 height 553
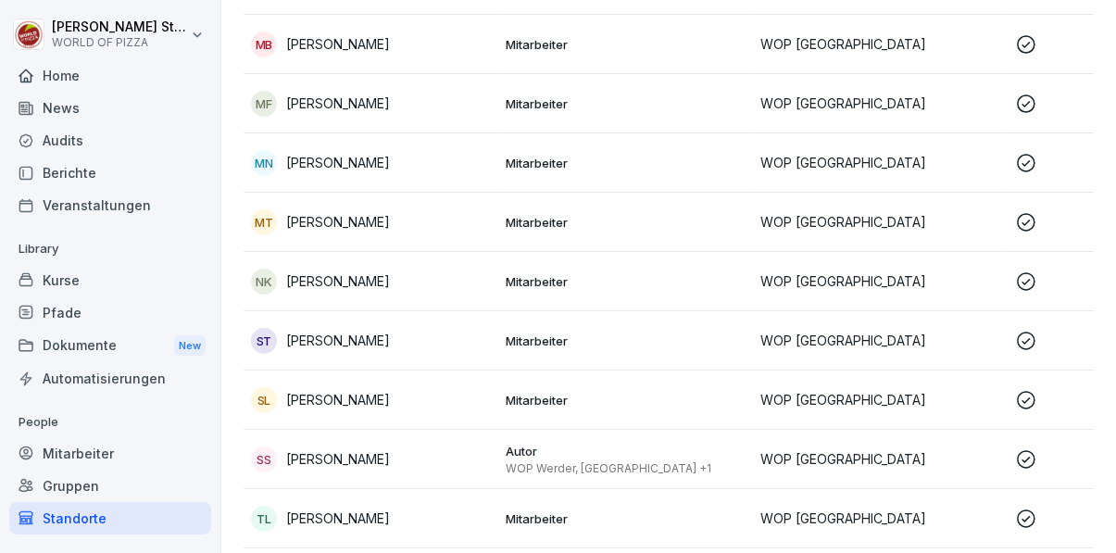
click at [479, 349] on div "ST Samson Tennai" at bounding box center [371, 341] width 240 height 26
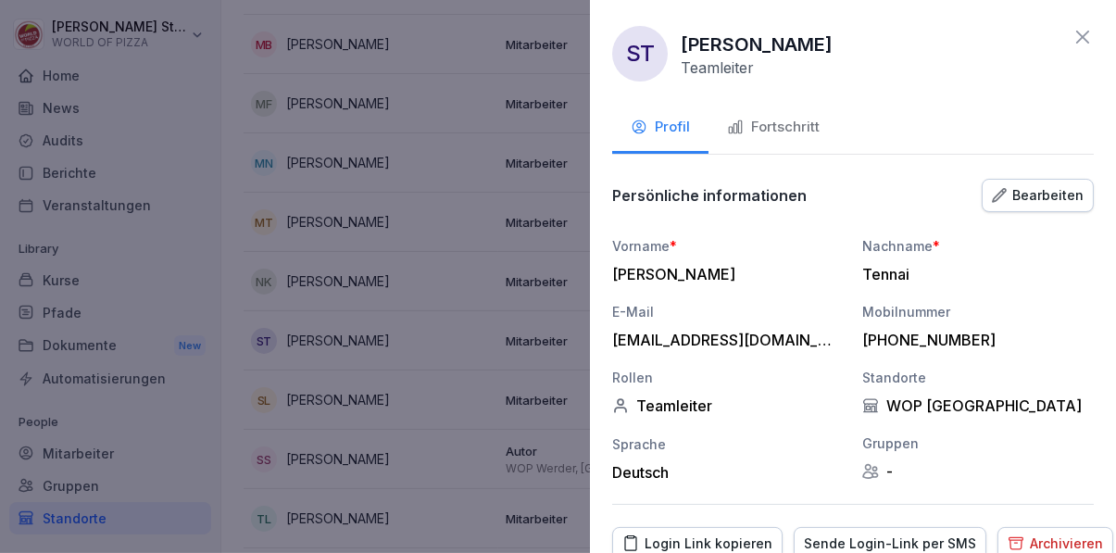
click at [783, 124] on div "Fortschritt" at bounding box center [773, 127] width 93 height 21
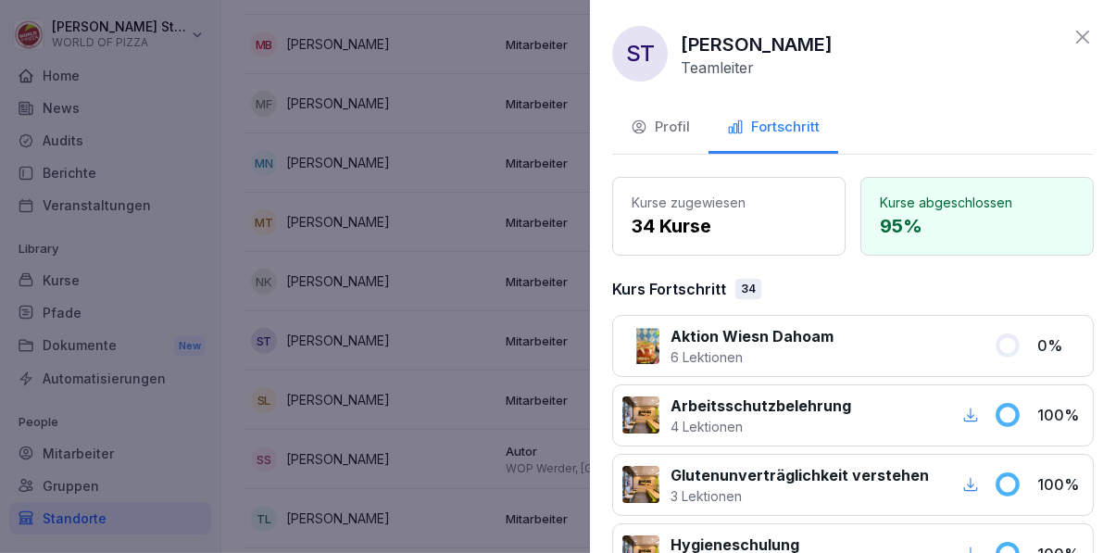
click at [468, 425] on div at bounding box center [558, 276] width 1116 height 553
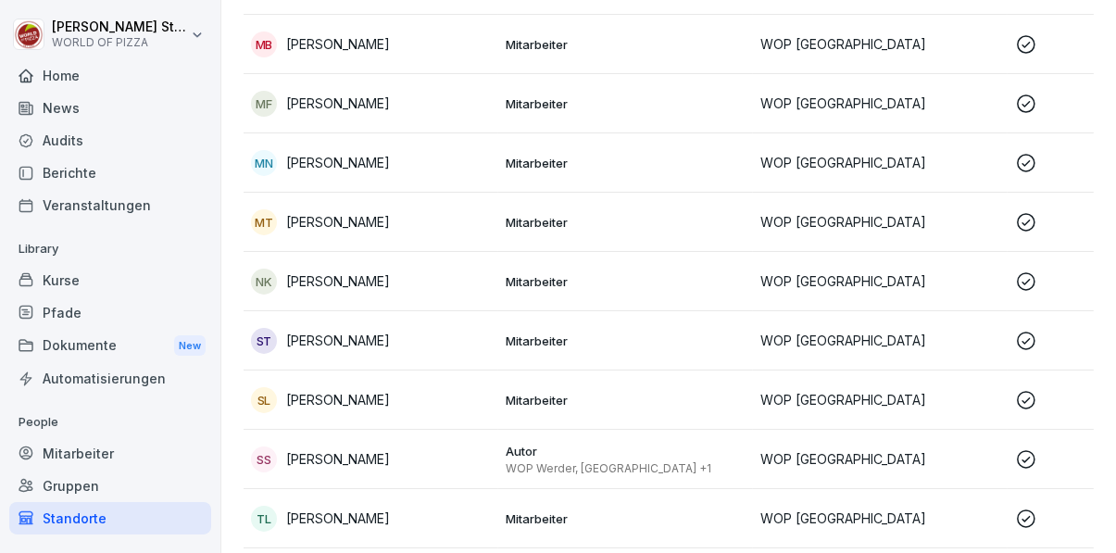
click at [461, 395] on div "SL [PERSON_NAME]" at bounding box center [371, 400] width 240 height 26
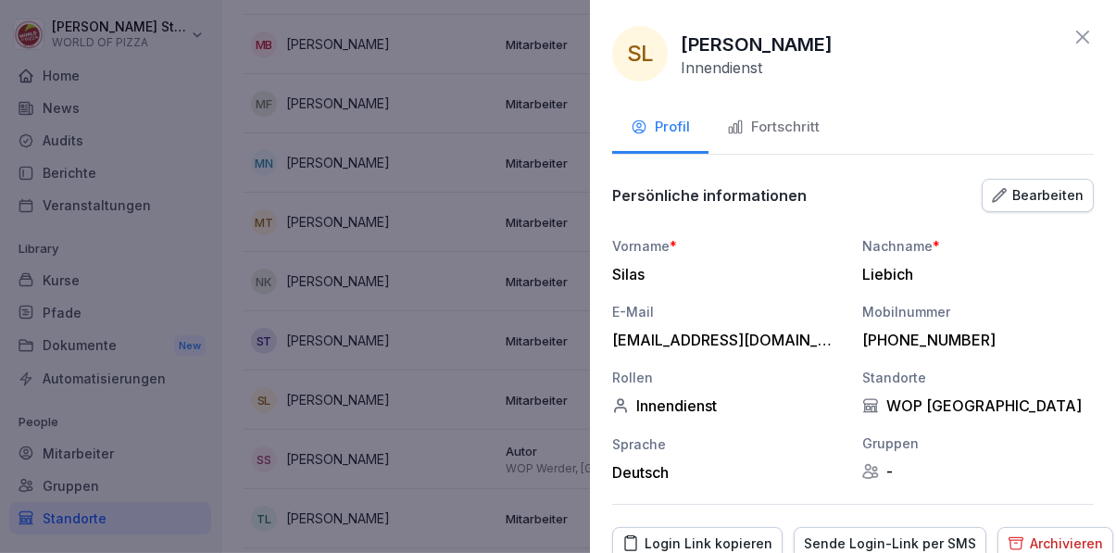
click at [798, 126] on div "Fortschritt" at bounding box center [773, 127] width 93 height 21
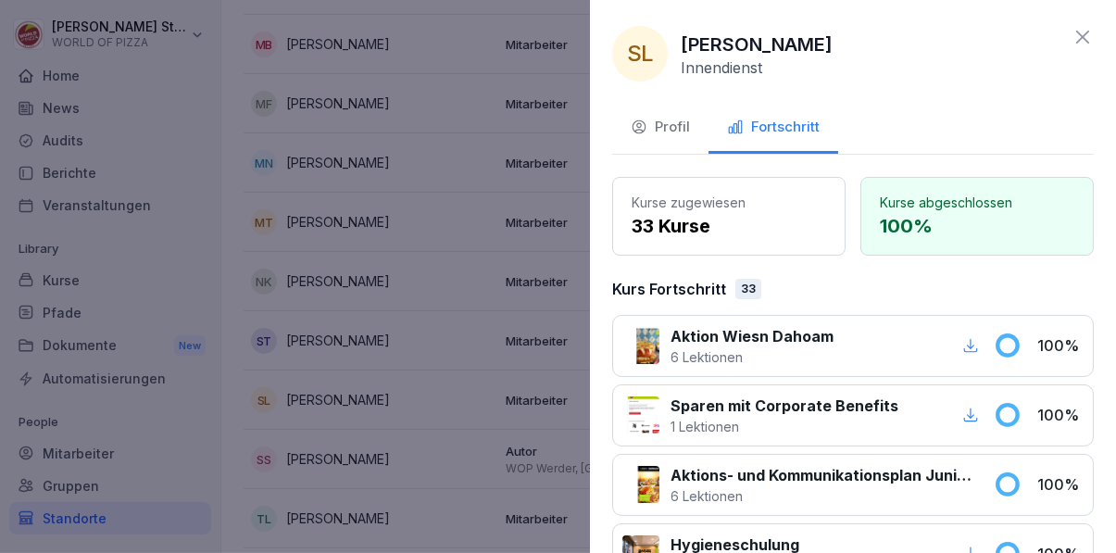
click at [501, 437] on div at bounding box center [558, 276] width 1116 height 553
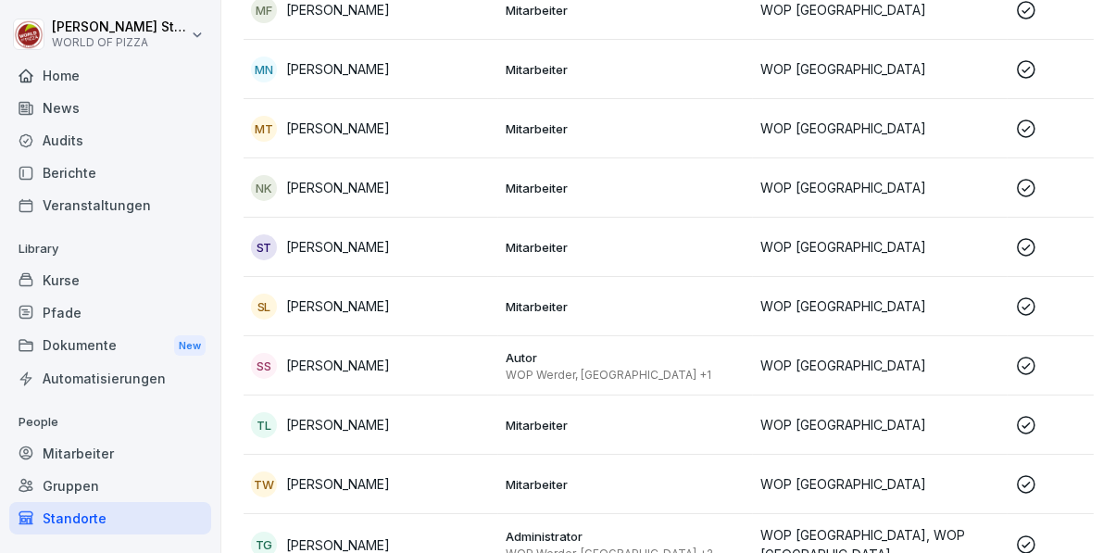
scroll to position [913, 0]
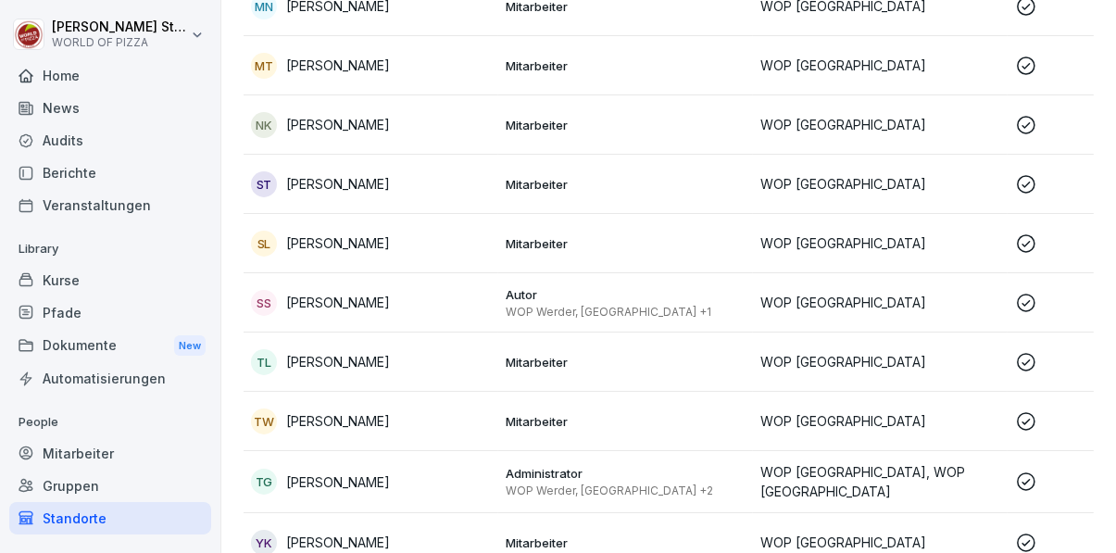
click at [556, 314] on p "WOP Werder, [GEOGRAPHIC_DATA] +1" at bounding box center [626, 312] width 240 height 15
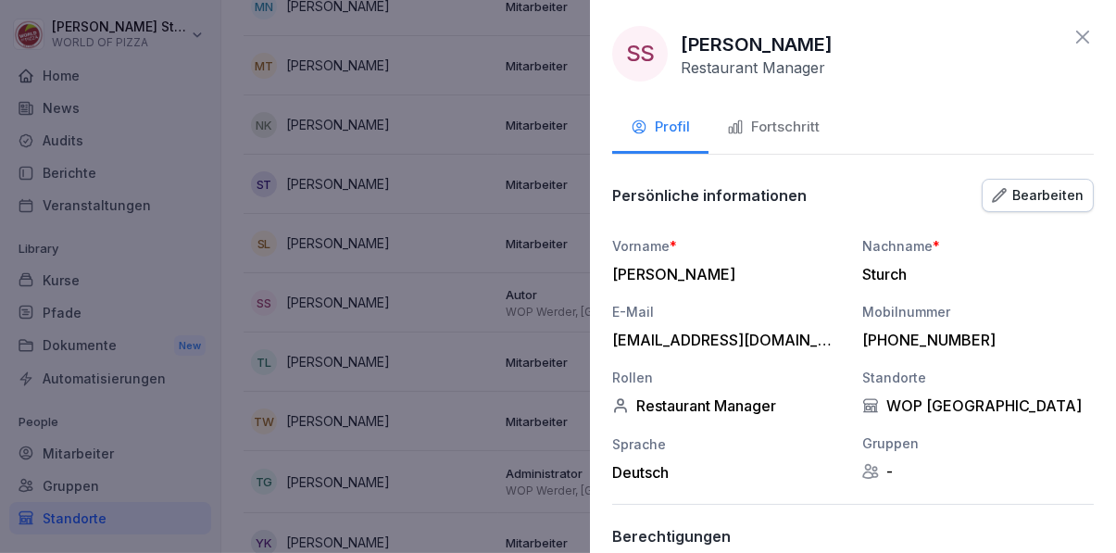
click at [805, 132] on div "Fortschritt" at bounding box center [773, 127] width 93 height 21
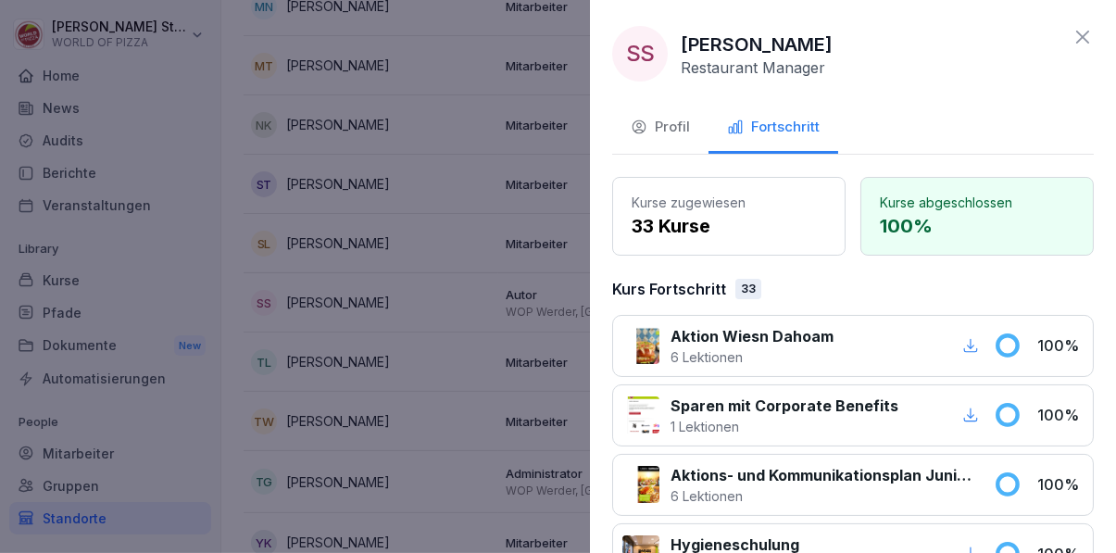
click at [500, 408] on div at bounding box center [558, 276] width 1116 height 553
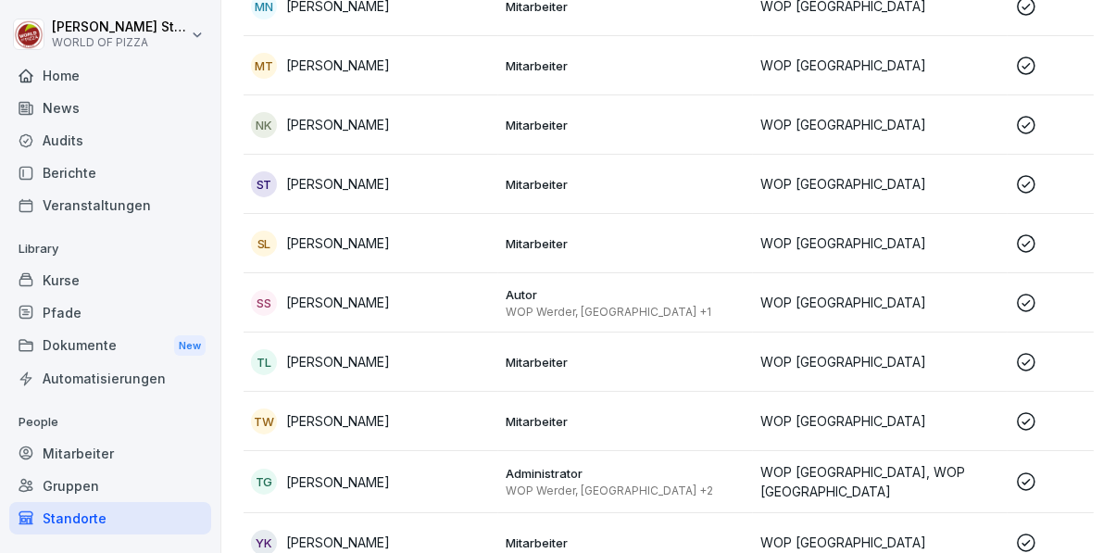
click at [535, 354] on p "Mitarbeiter" at bounding box center [626, 362] width 240 height 17
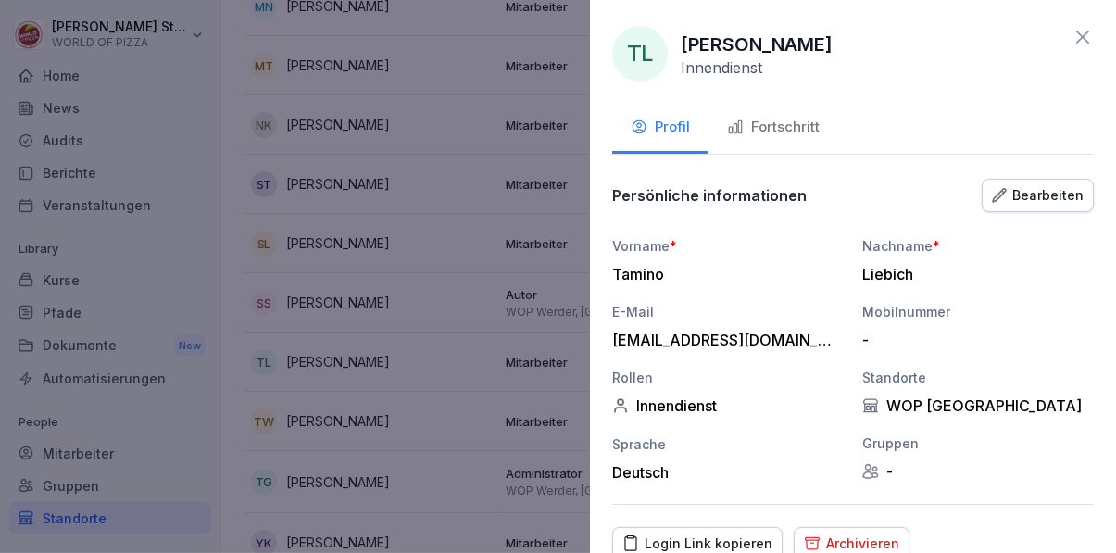
click at [802, 132] on div "Fortschritt" at bounding box center [773, 127] width 93 height 21
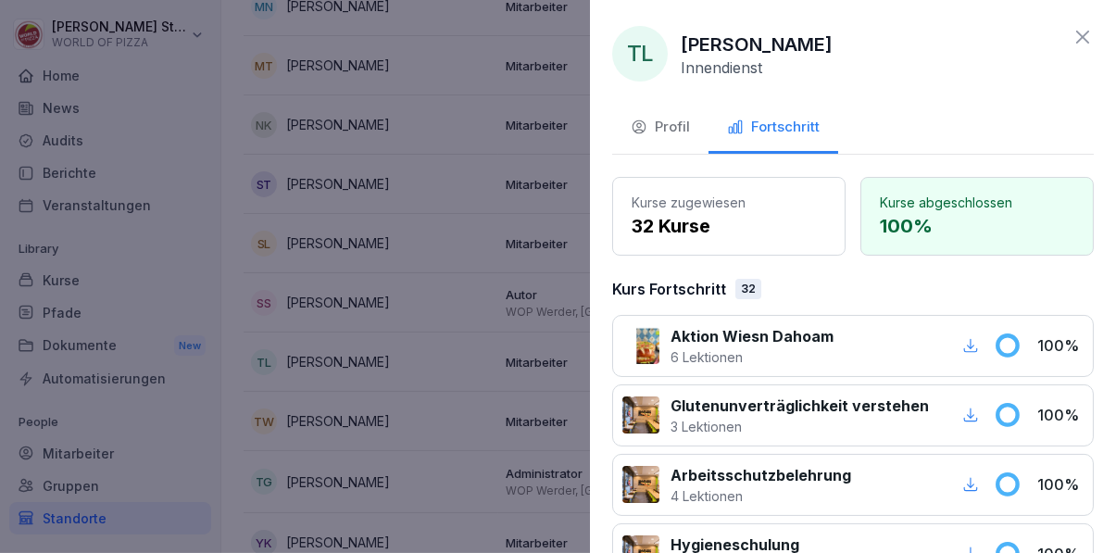
click at [510, 404] on div at bounding box center [558, 276] width 1116 height 553
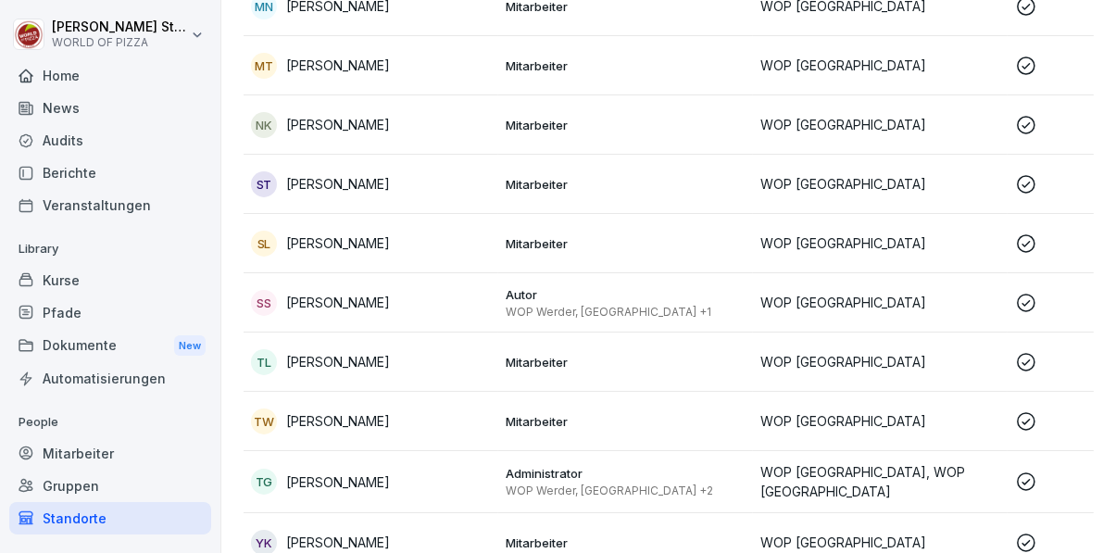
click at [525, 422] on p "Mitarbeiter" at bounding box center [626, 421] width 240 height 17
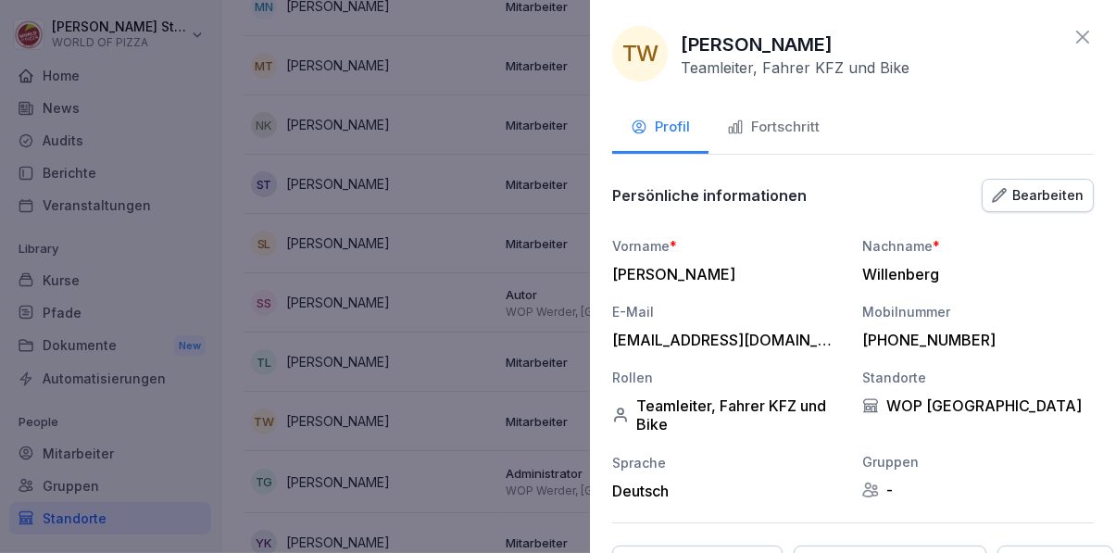
click at [801, 132] on div "Fortschritt" at bounding box center [773, 127] width 93 height 21
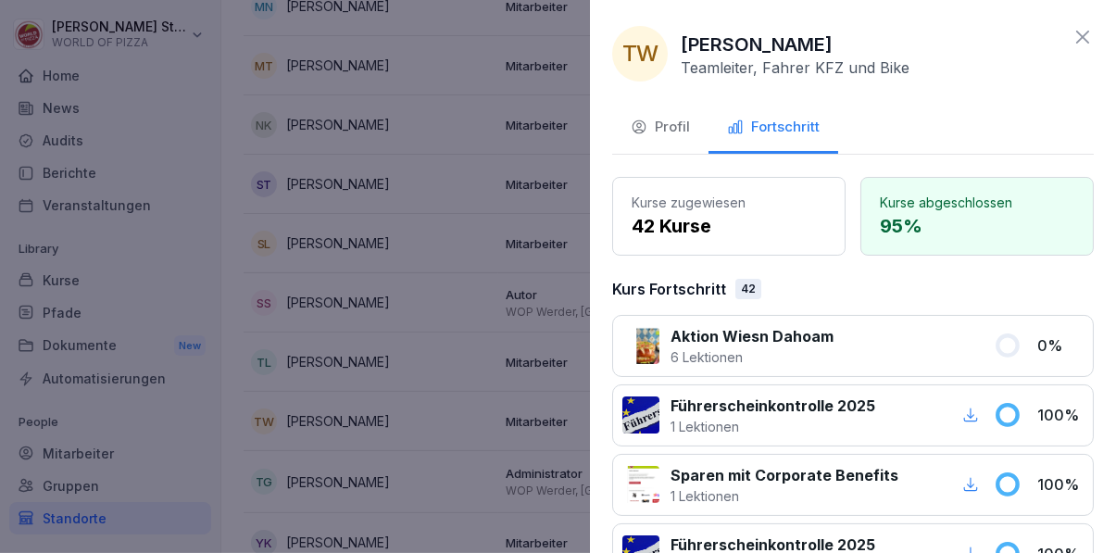
click at [526, 367] on div at bounding box center [558, 276] width 1116 height 553
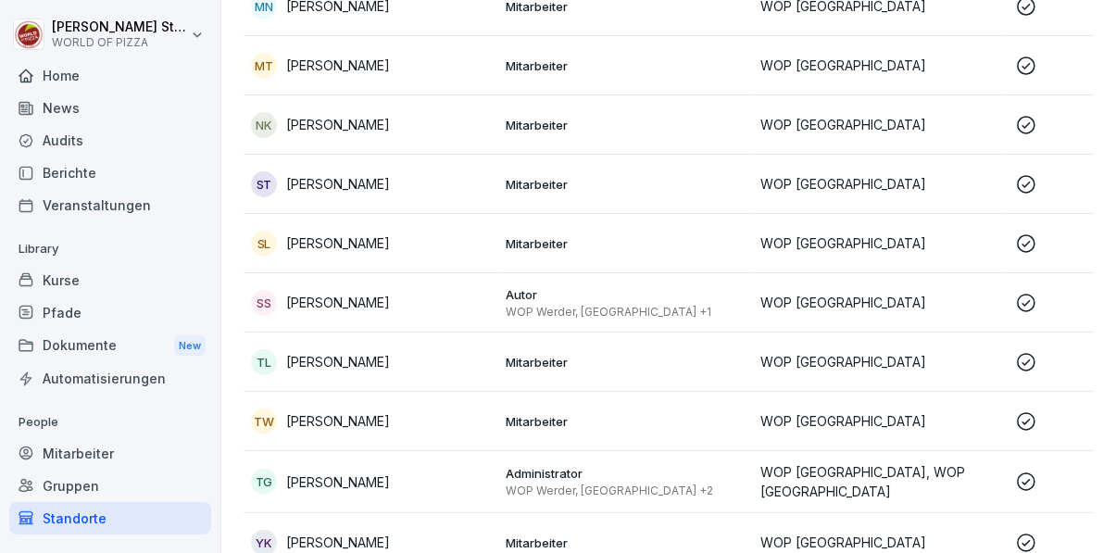
click at [443, 476] on div "TG [PERSON_NAME]" at bounding box center [371, 482] width 240 height 26
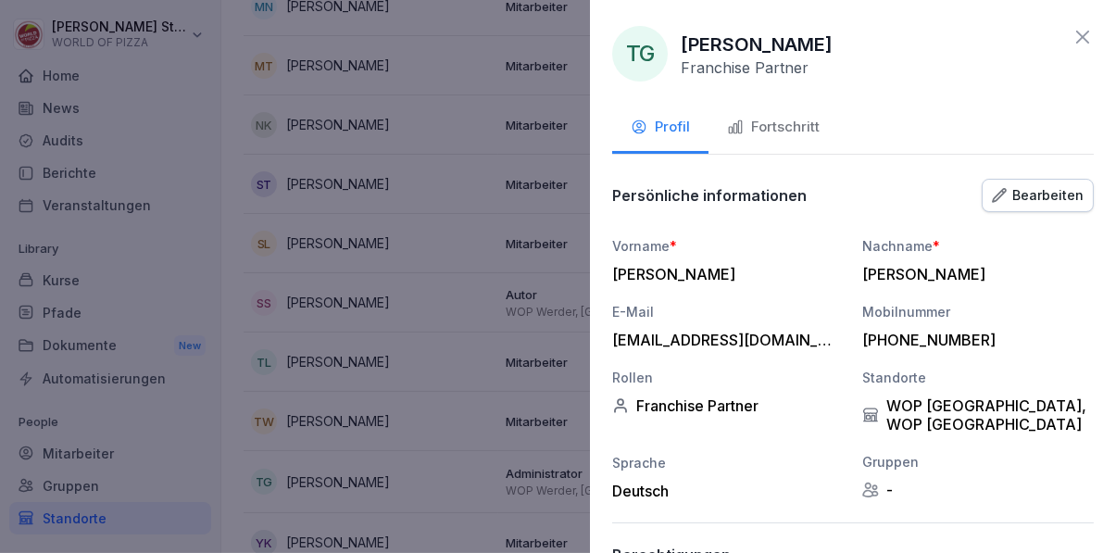
click at [800, 136] on div "Fortschritt" at bounding box center [773, 127] width 93 height 21
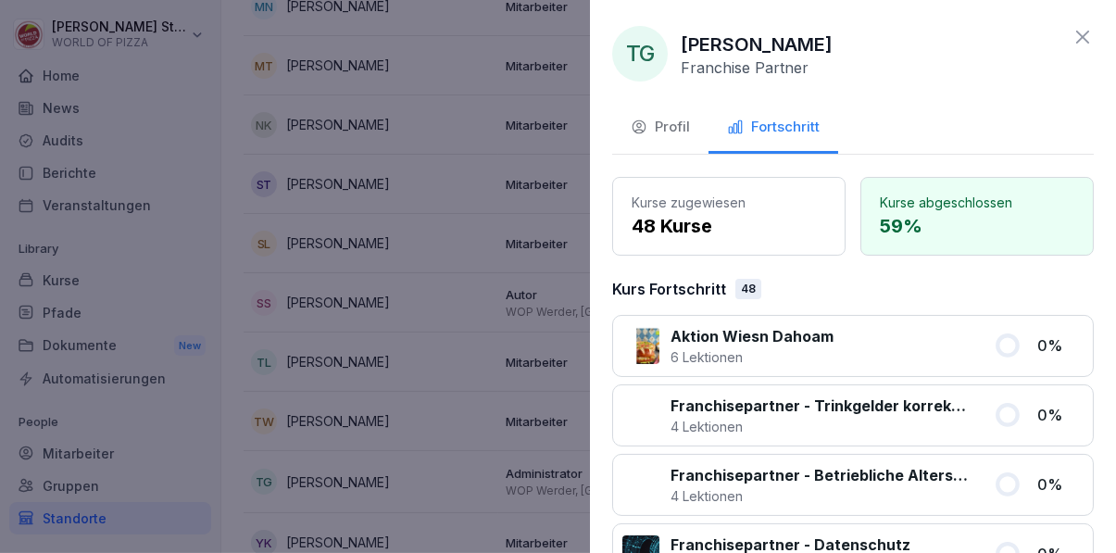
click at [464, 405] on div at bounding box center [558, 276] width 1116 height 553
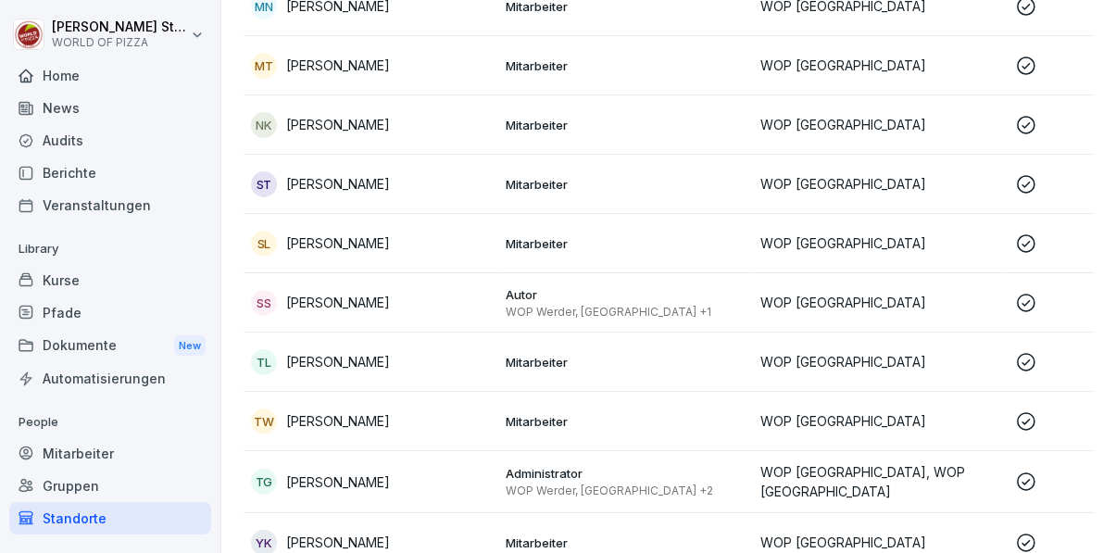
click at [435, 527] on td "YK [PERSON_NAME]" at bounding box center [371, 542] width 255 height 59
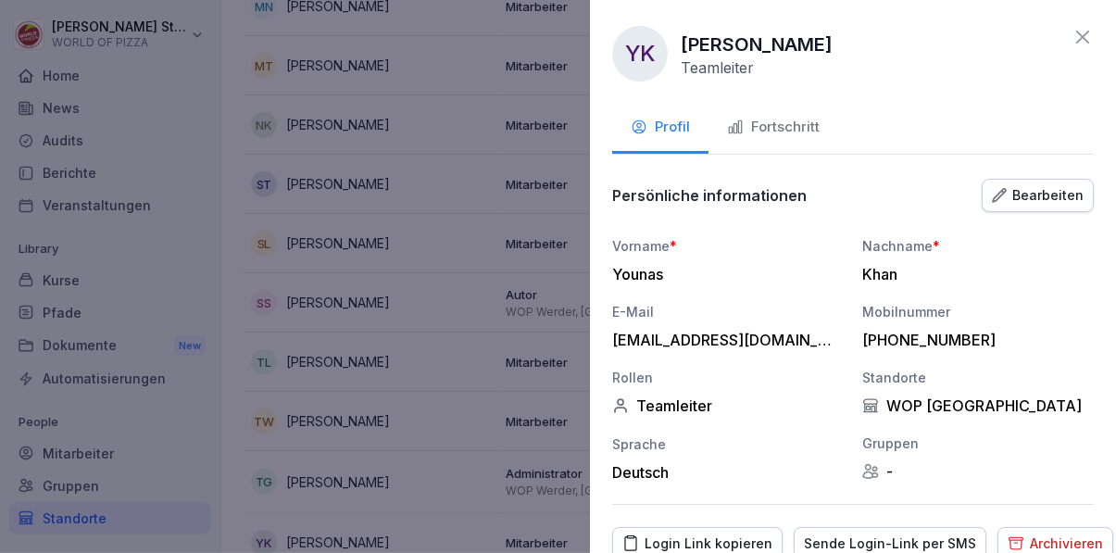
click at [801, 130] on div "Fortschritt" at bounding box center [773, 127] width 93 height 21
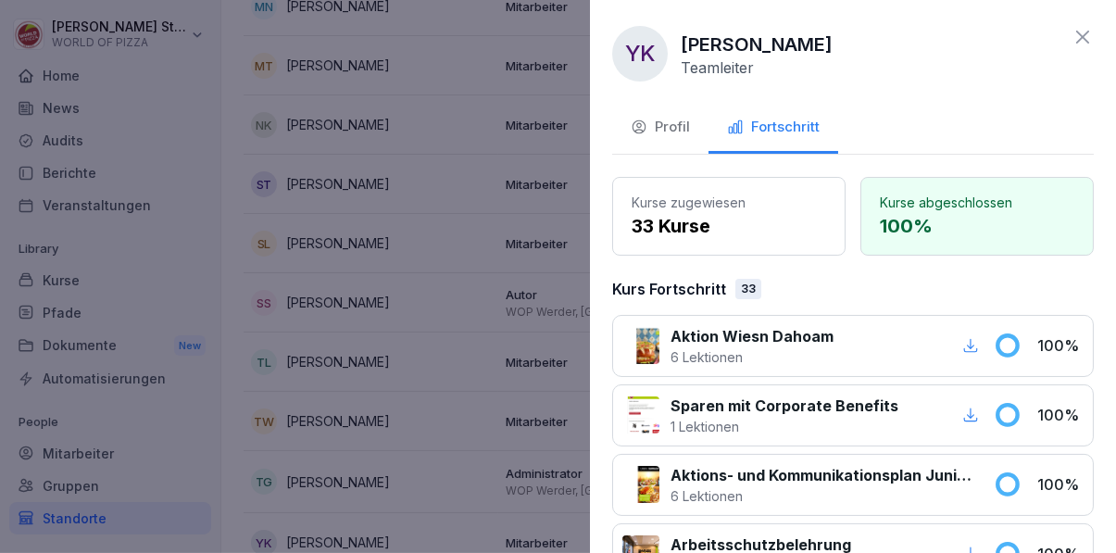
click at [447, 440] on div at bounding box center [558, 276] width 1116 height 553
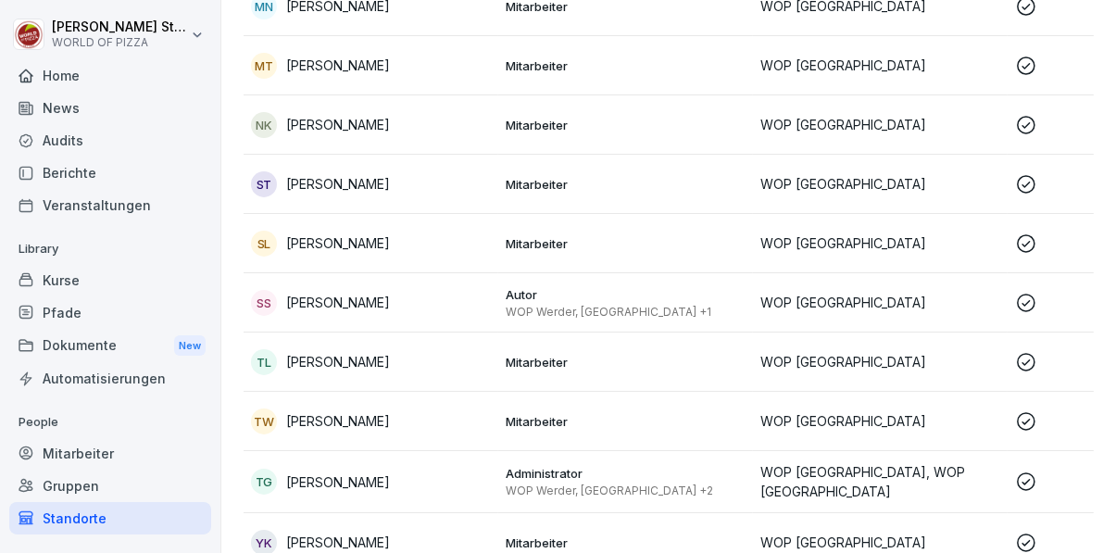
click at [429, 483] on div "TG [PERSON_NAME]" at bounding box center [371, 482] width 240 height 26
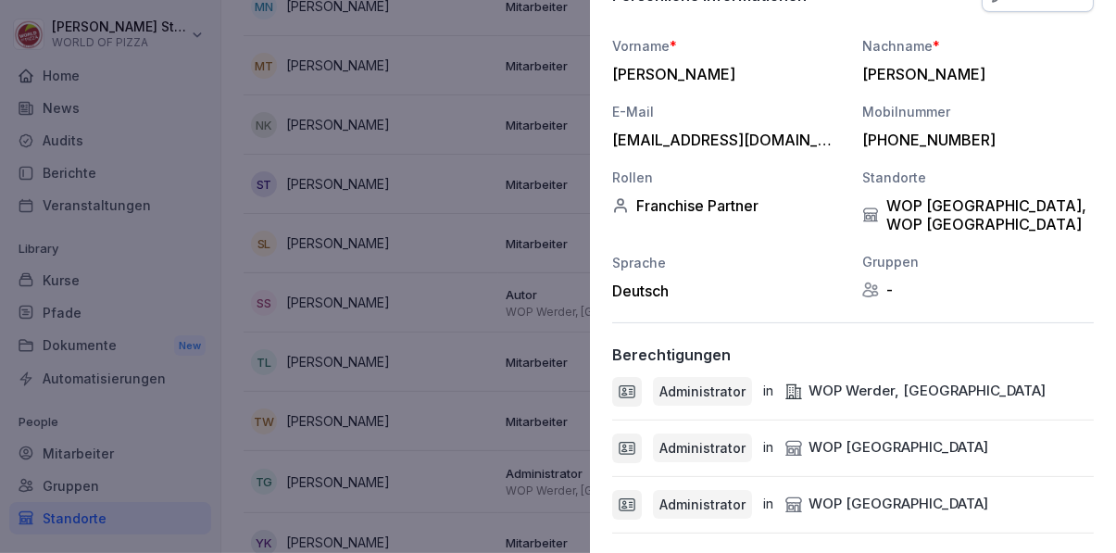
scroll to position [252, 0]
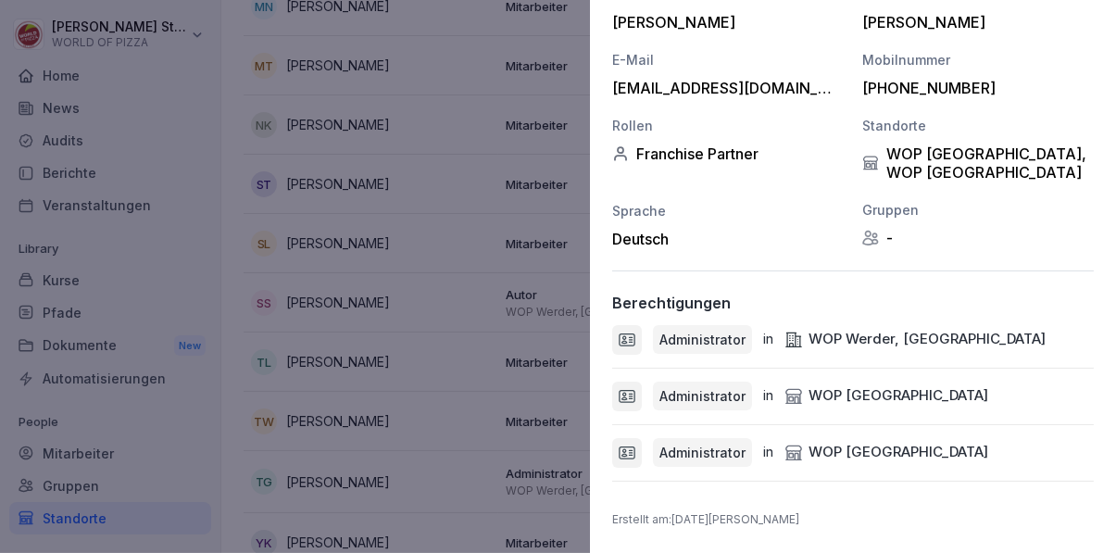
click at [460, 342] on div at bounding box center [558, 276] width 1116 height 553
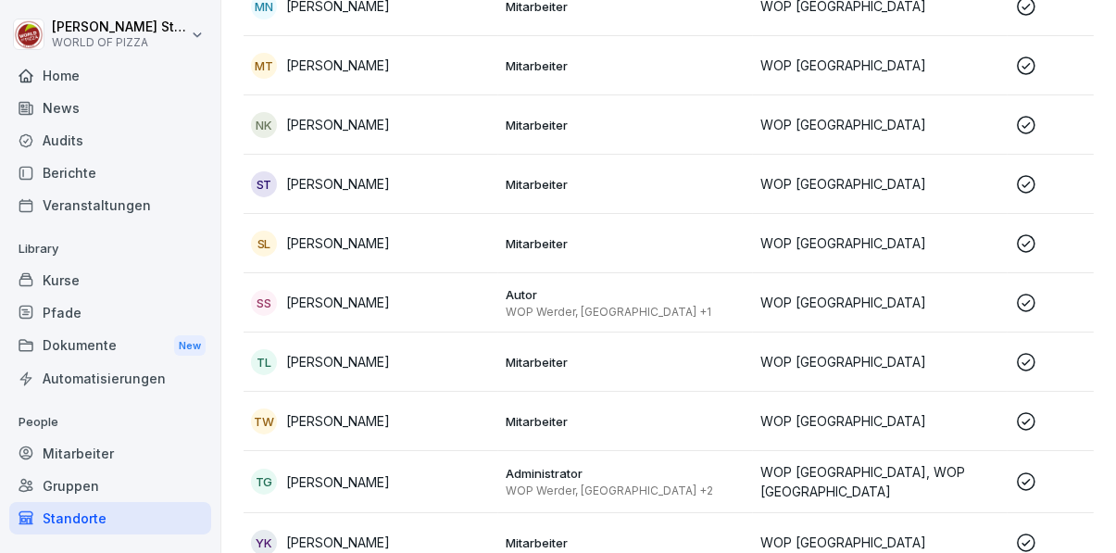
click at [476, 485] on div "TG [PERSON_NAME]" at bounding box center [371, 482] width 240 height 26
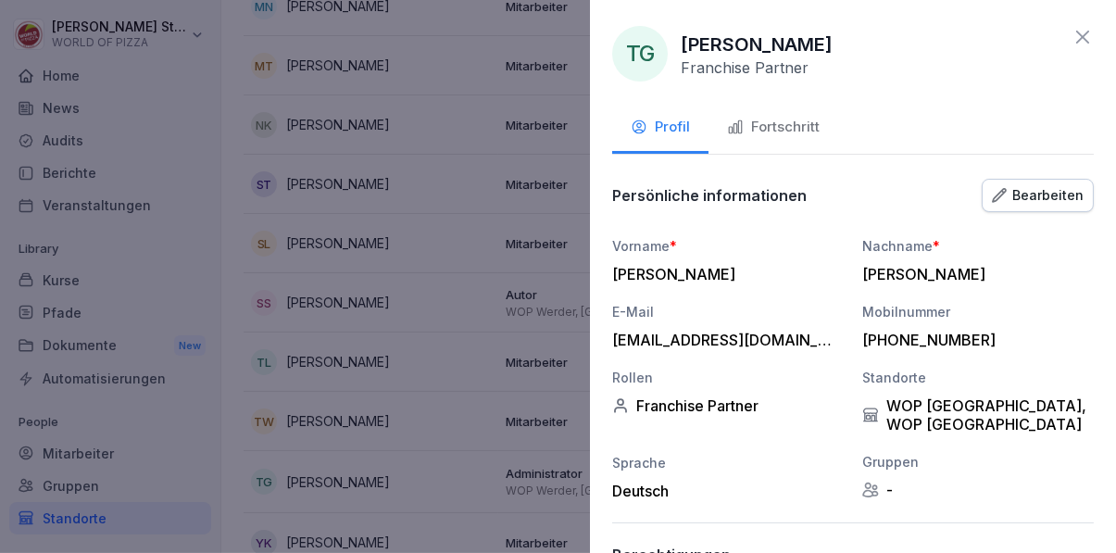
click at [795, 120] on div "Fortschritt" at bounding box center [773, 127] width 93 height 21
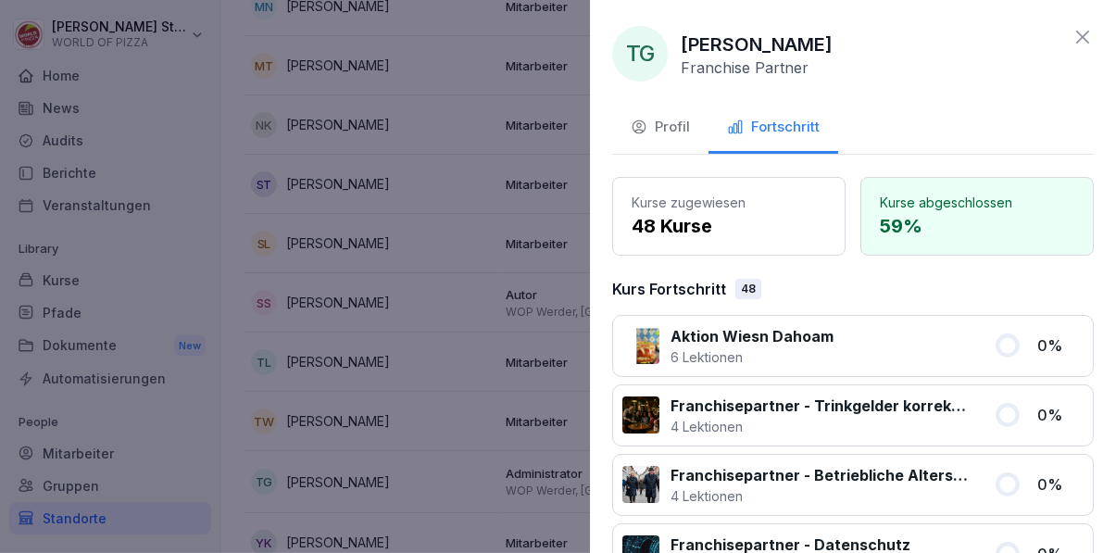
click at [688, 124] on div "Profil" at bounding box center [660, 127] width 59 height 21
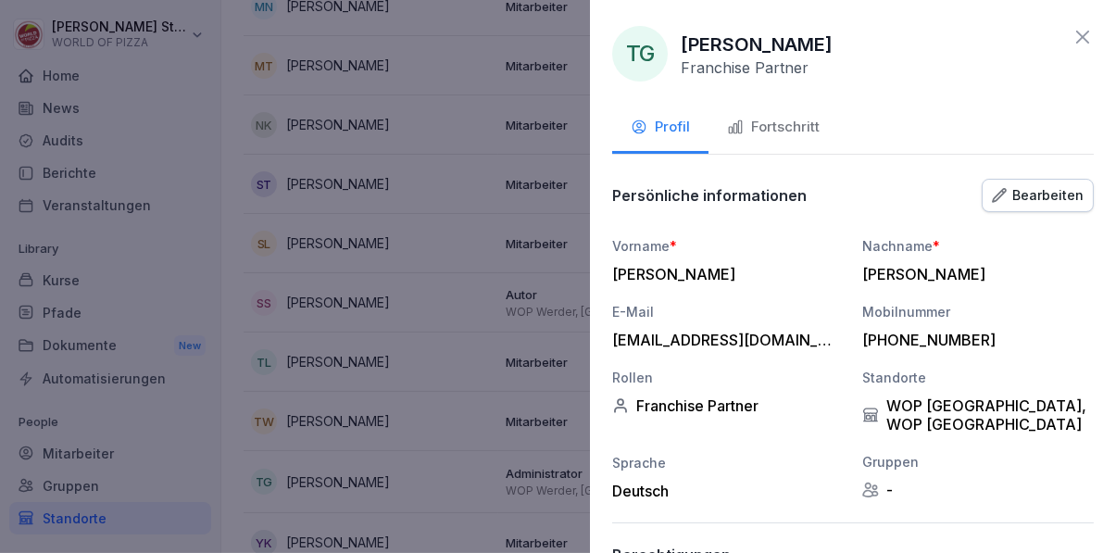
click at [442, 367] on div at bounding box center [558, 276] width 1116 height 553
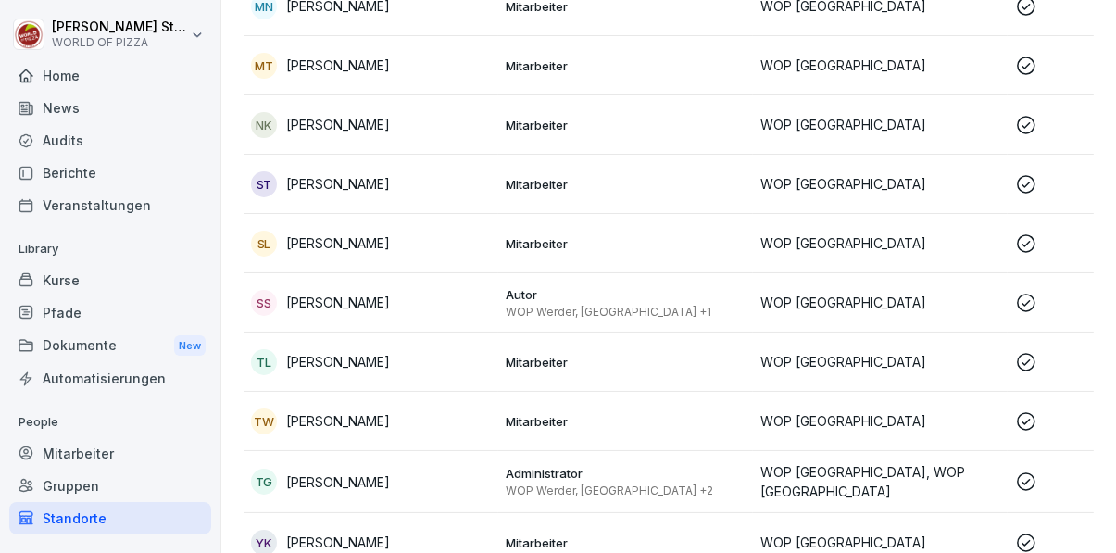
click at [471, 350] on div "TL [PERSON_NAME]" at bounding box center [371, 362] width 240 height 26
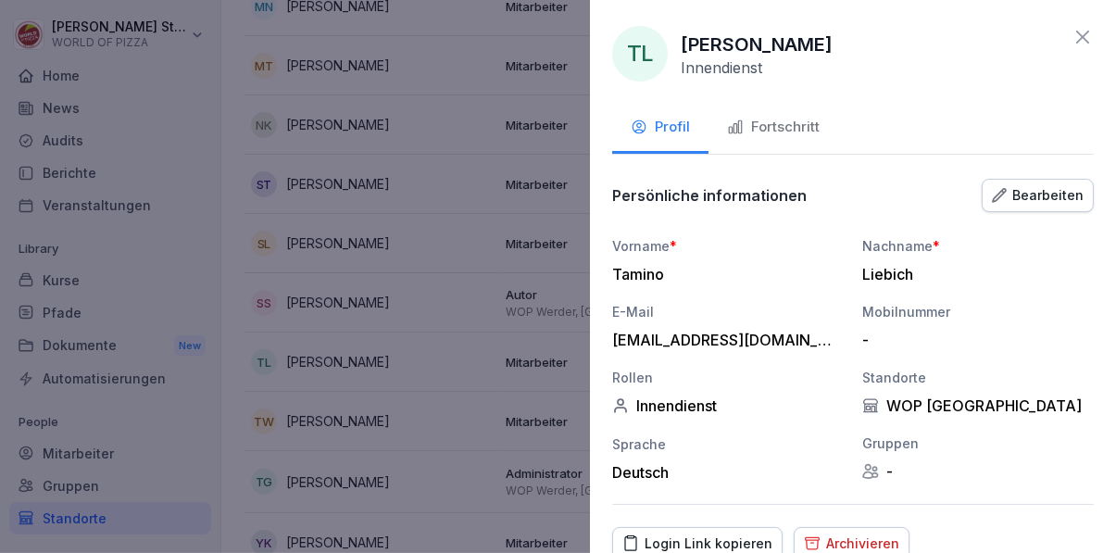
click at [773, 119] on div "Fortschritt" at bounding box center [773, 127] width 93 height 21
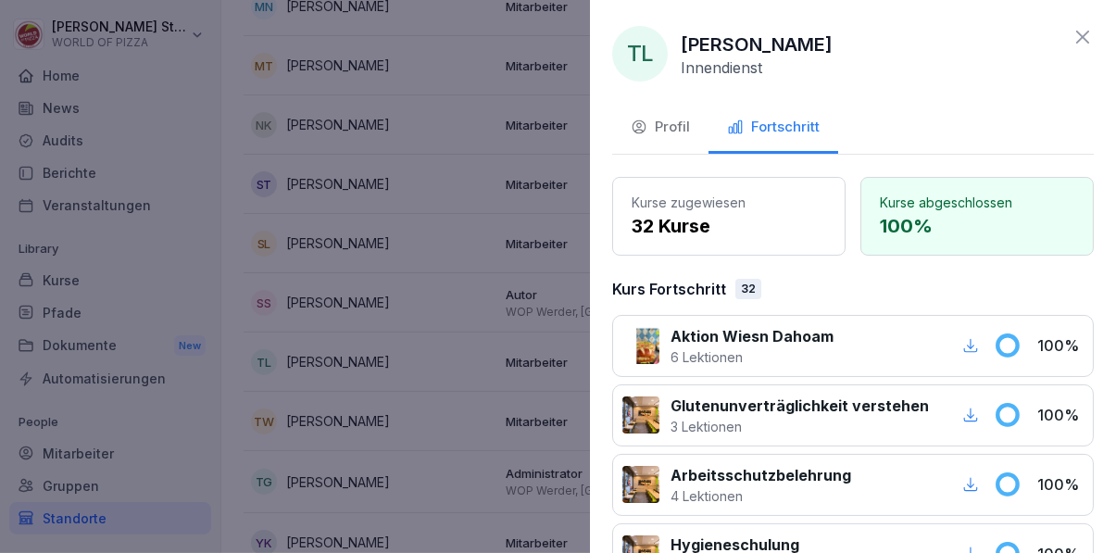
click at [472, 283] on div at bounding box center [558, 276] width 1116 height 553
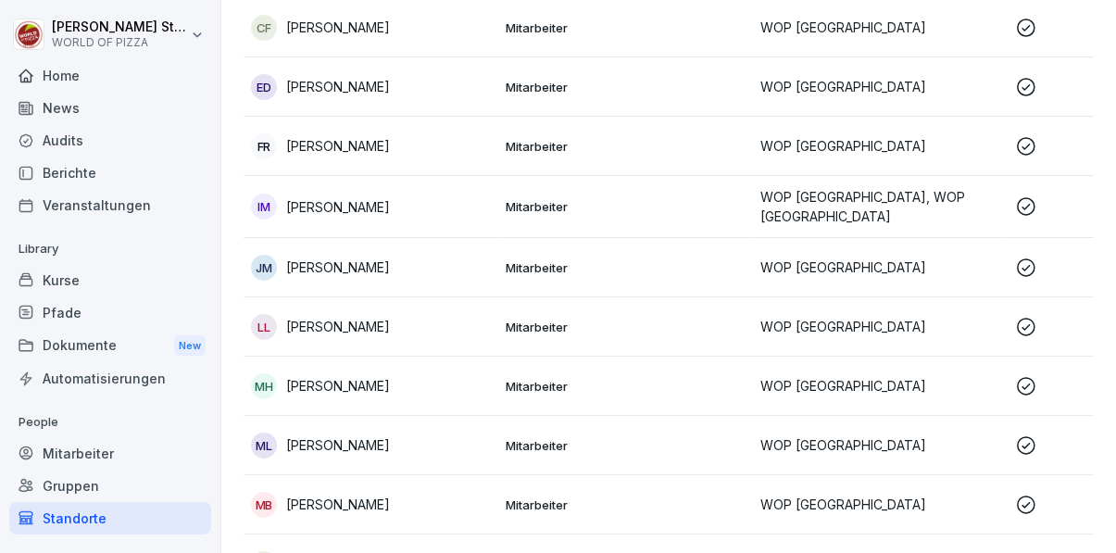
scroll to position [0, 0]
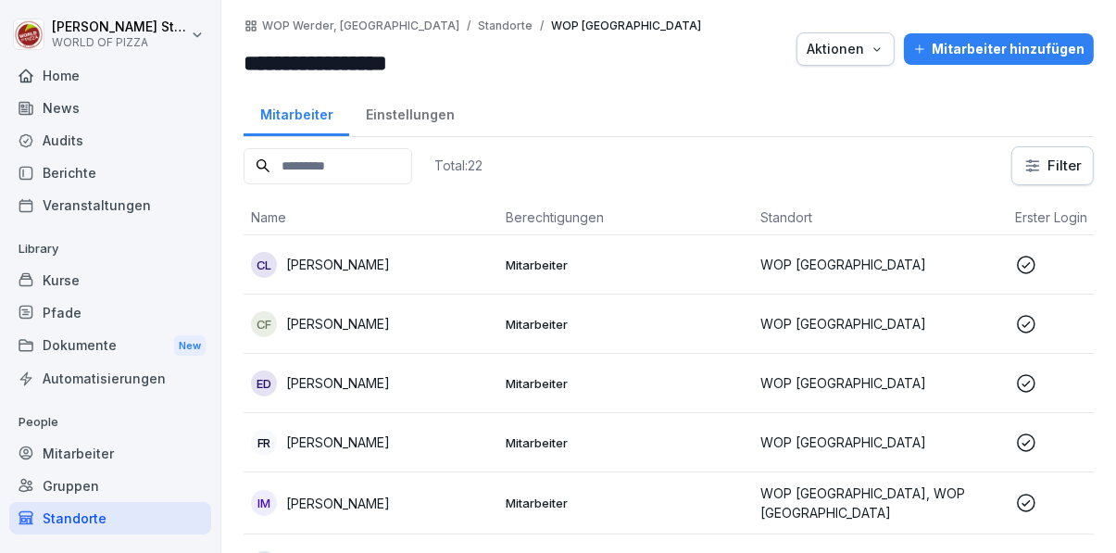
click at [139, 453] on div "Mitarbeiter" at bounding box center [110, 453] width 202 height 32
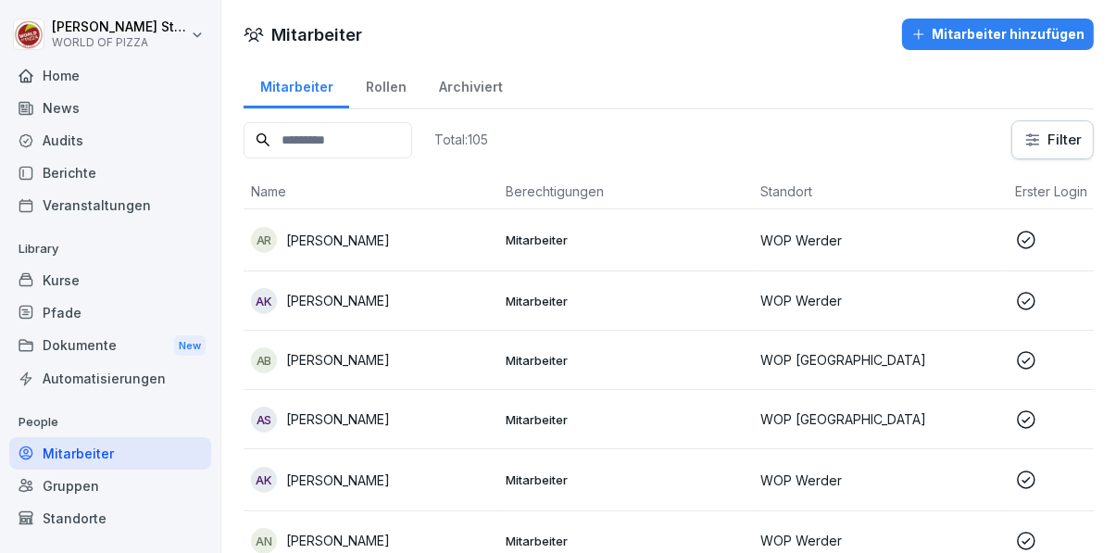
click at [363, 132] on input at bounding box center [328, 140] width 169 height 36
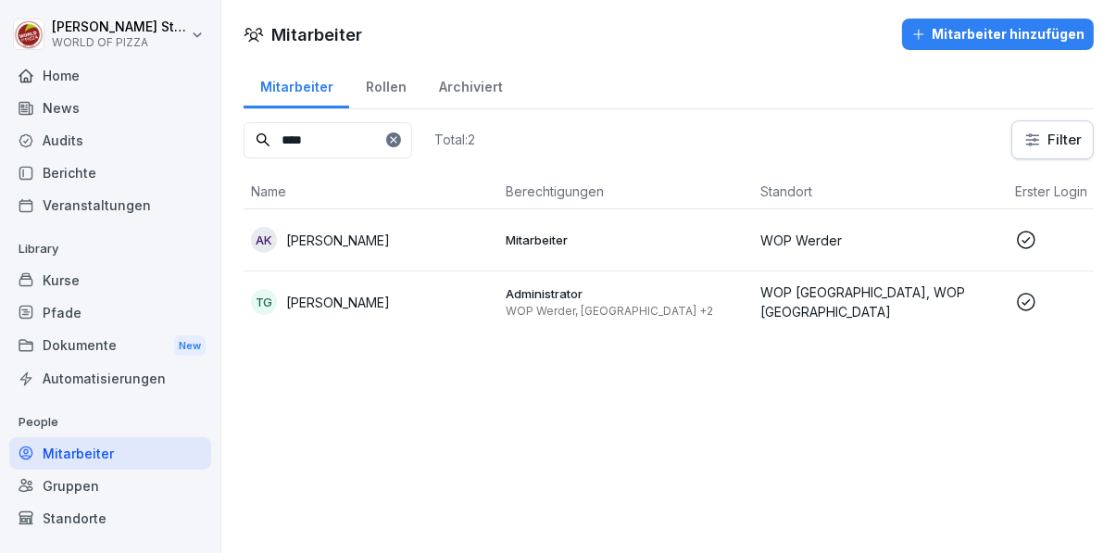
type input "****"
click at [743, 34] on div "Mitarbeiter Mitarbeiter hinzufügen" at bounding box center [668, 34] width 895 height 31
click at [699, 304] on p "WOP Werder, [GEOGRAPHIC_DATA] +2" at bounding box center [626, 311] width 240 height 15
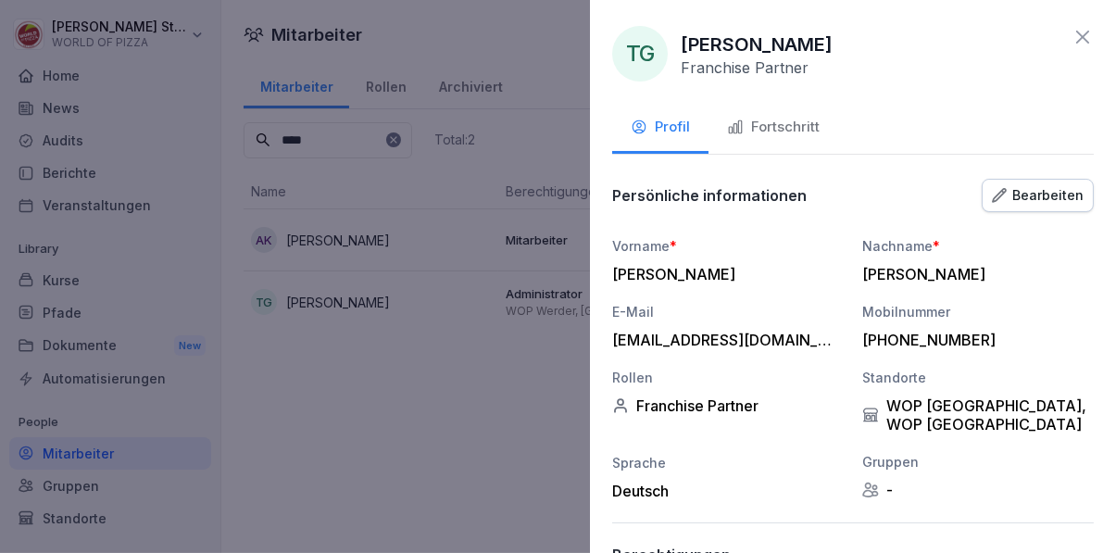
click at [413, 440] on div at bounding box center [558, 276] width 1116 height 553
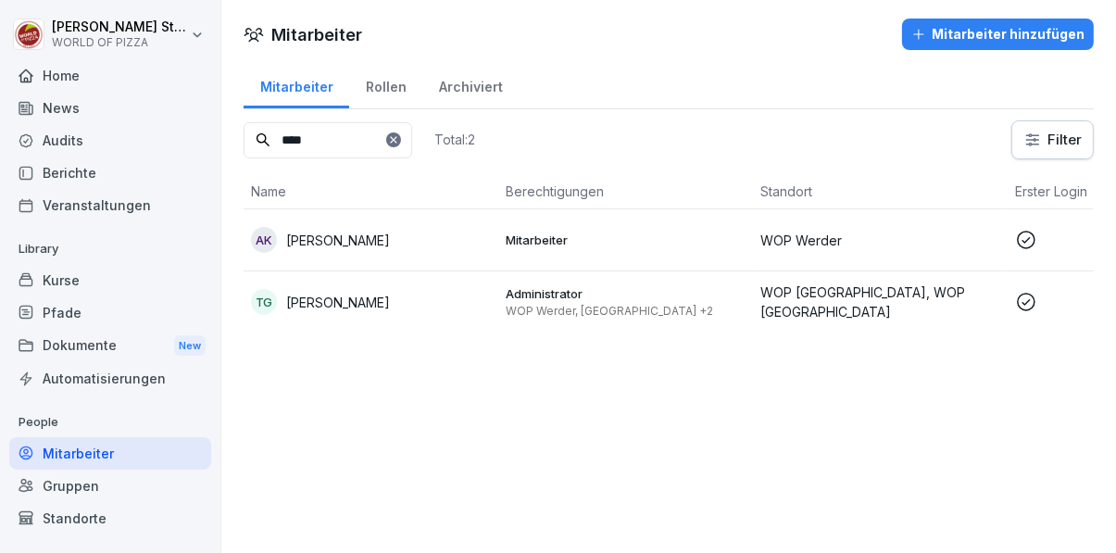
click at [90, 521] on div "Standorte" at bounding box center [110, 518] width 202 height 32
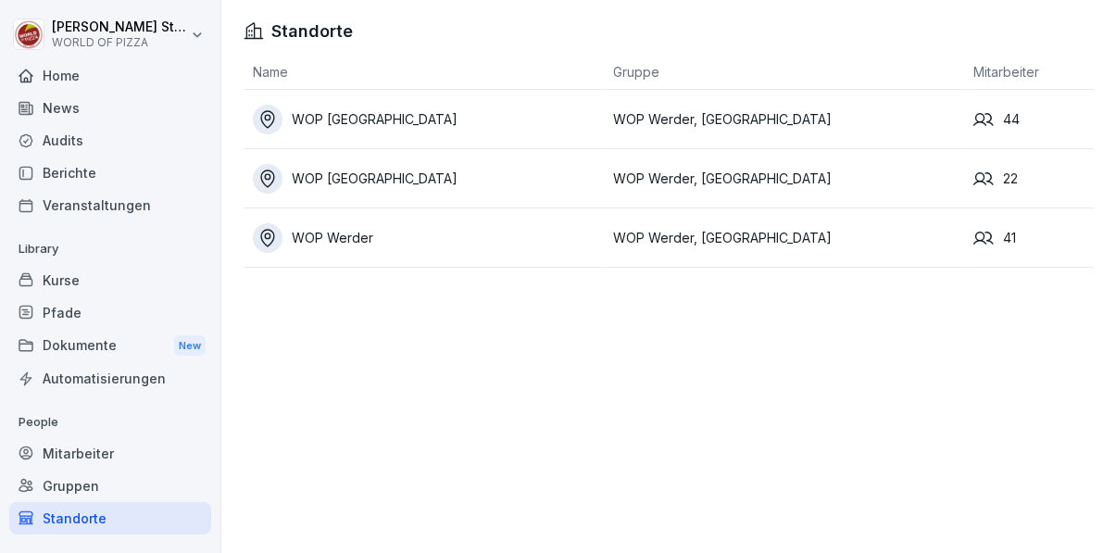
click at [129, 178] on div "Berichte" at bounding box center [110, 173] width 202 height 32
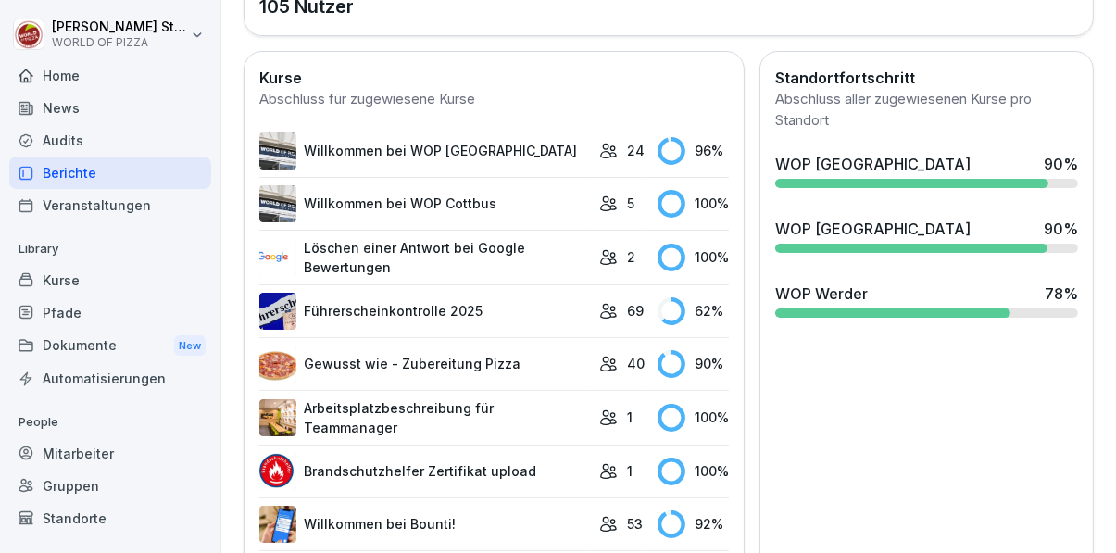
scroll to position [656, 0]
